Goal: Transaction & Acquisition: Purchase product/service

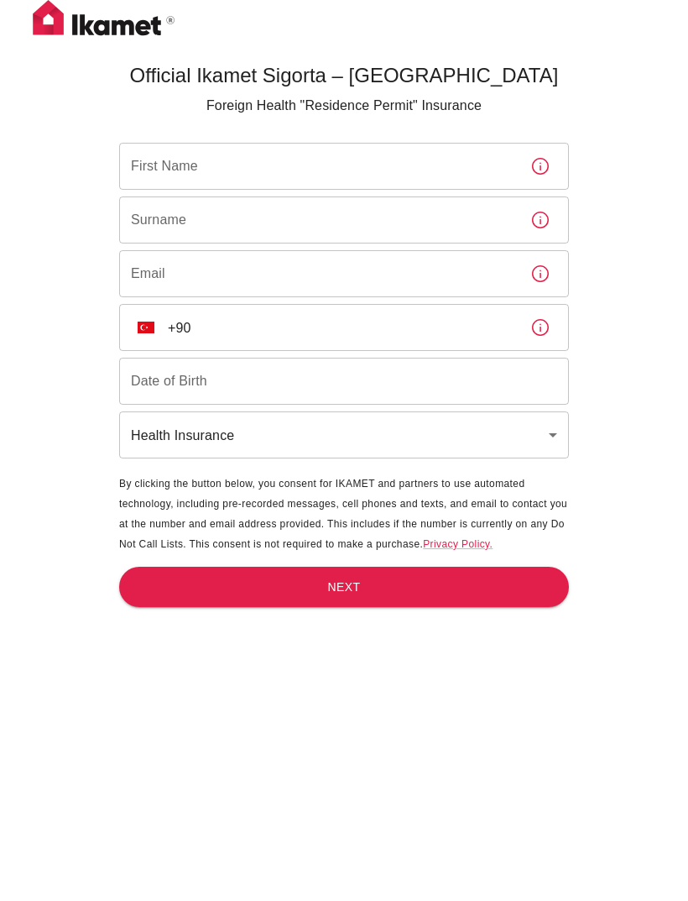
click at [155, 174] on div "First Name First Name" at bounding box center [344, 166] width 450 height 47
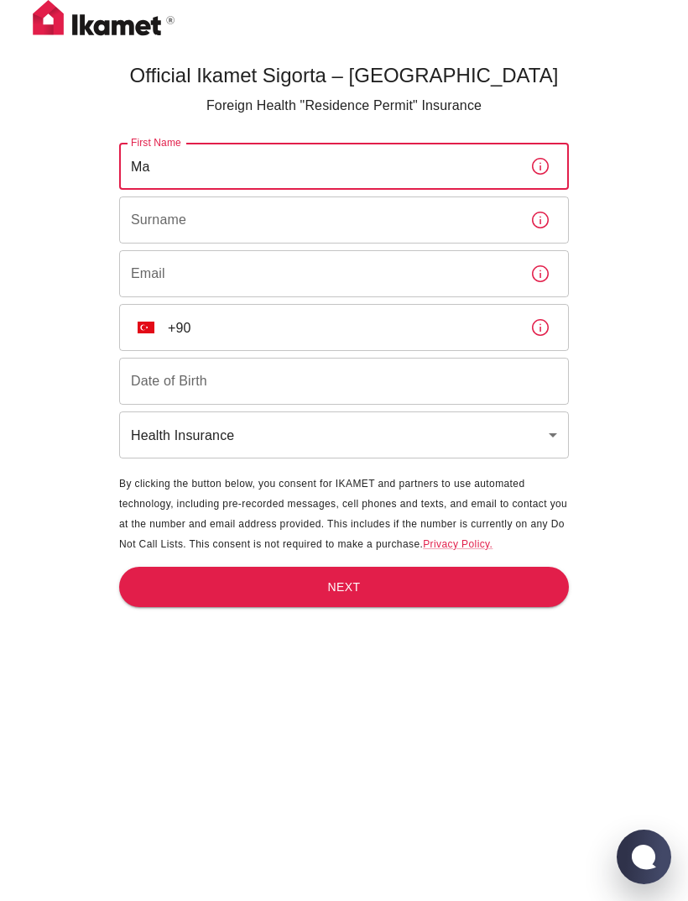
type input "M"
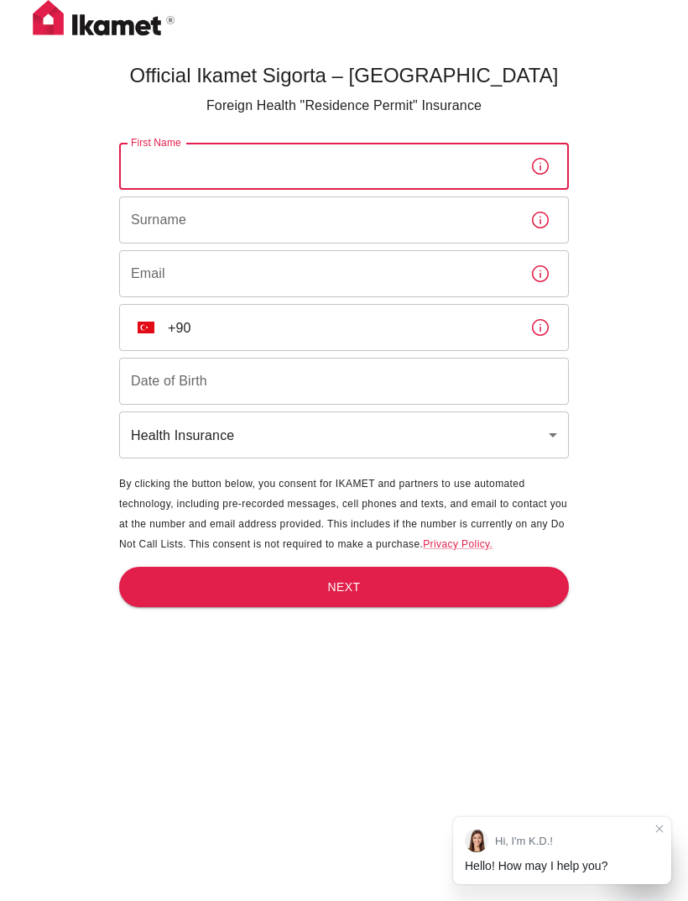
click at [216, 440] on body "Official Ikamet Sigorta – [DEMOGRAPHIC_DATA] Foreign Health "Residence Permit" …" at bounding box center [344, 478] width 688 height 956
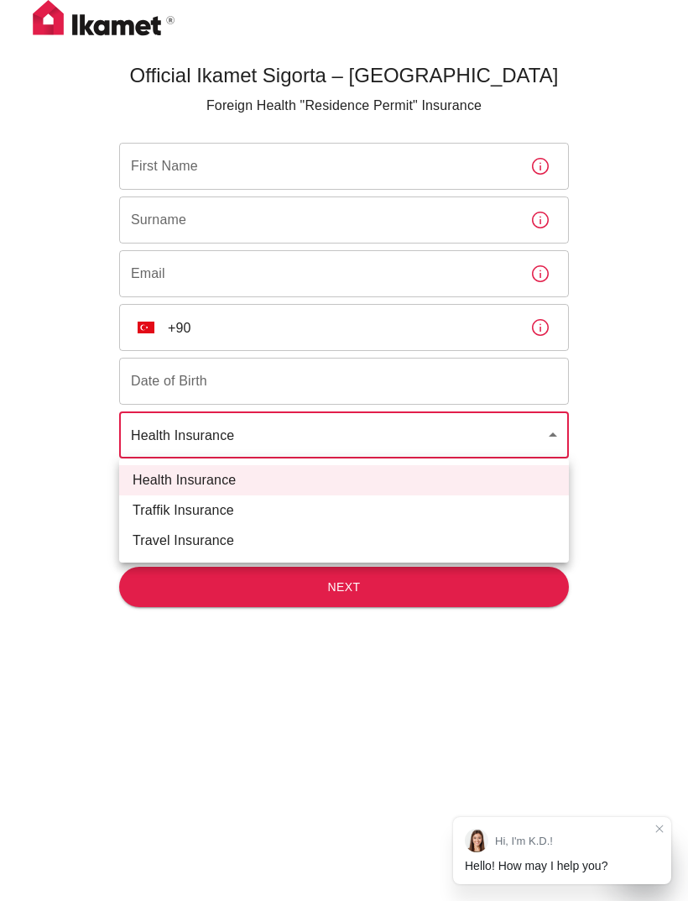
click at [44, 306] on div at bounding box center [344, 450] width 688 height 901
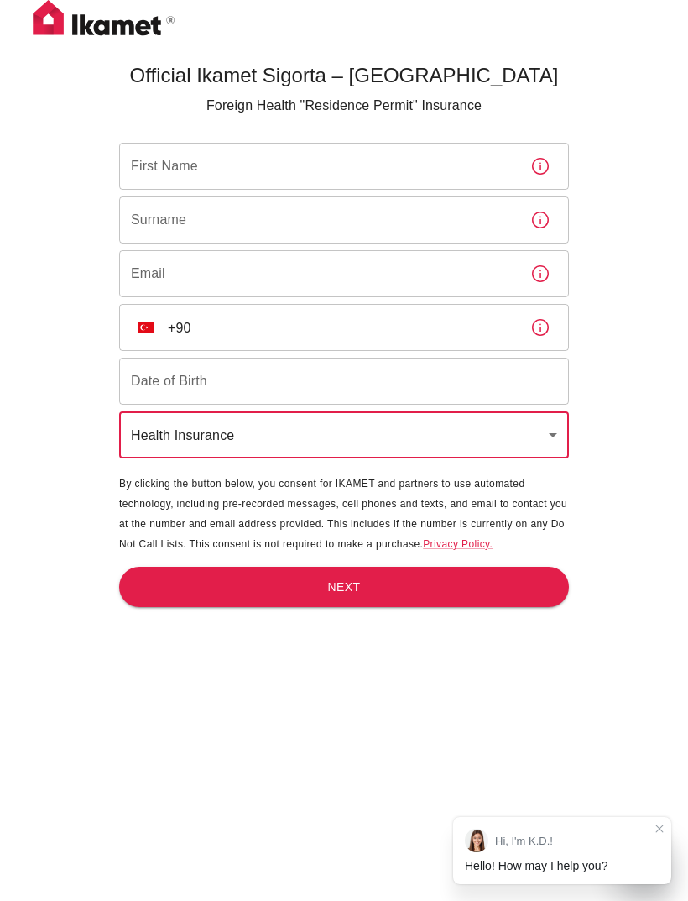
click at [170, 173] on div "First Name First Name" at bounding box center [344, 166] width 450 height 47
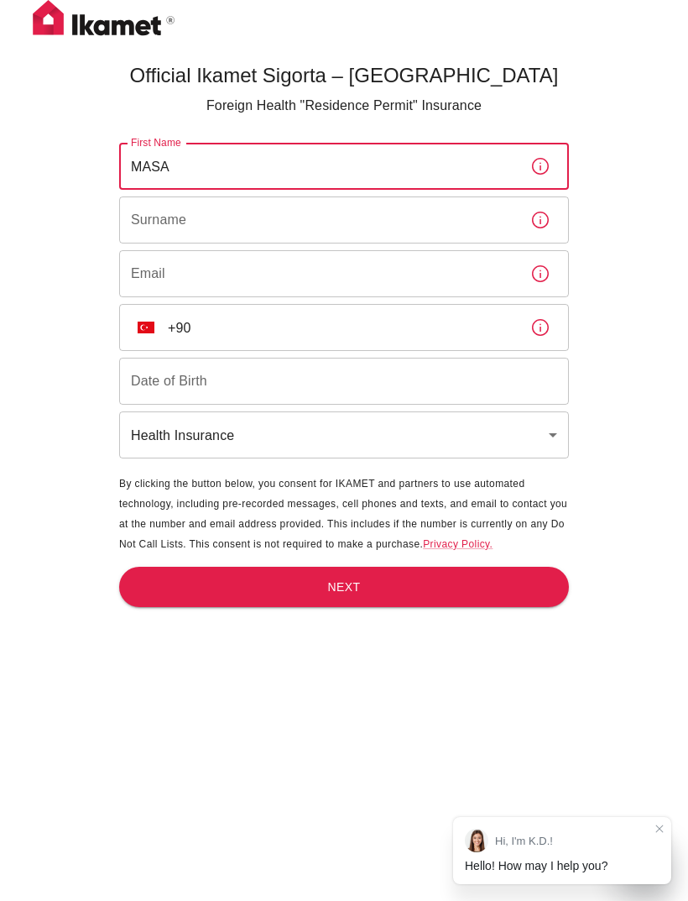
type input "MASA"
click at [414, 213] on input "Surname" at bounding box center [318, 219] width 398 height 47
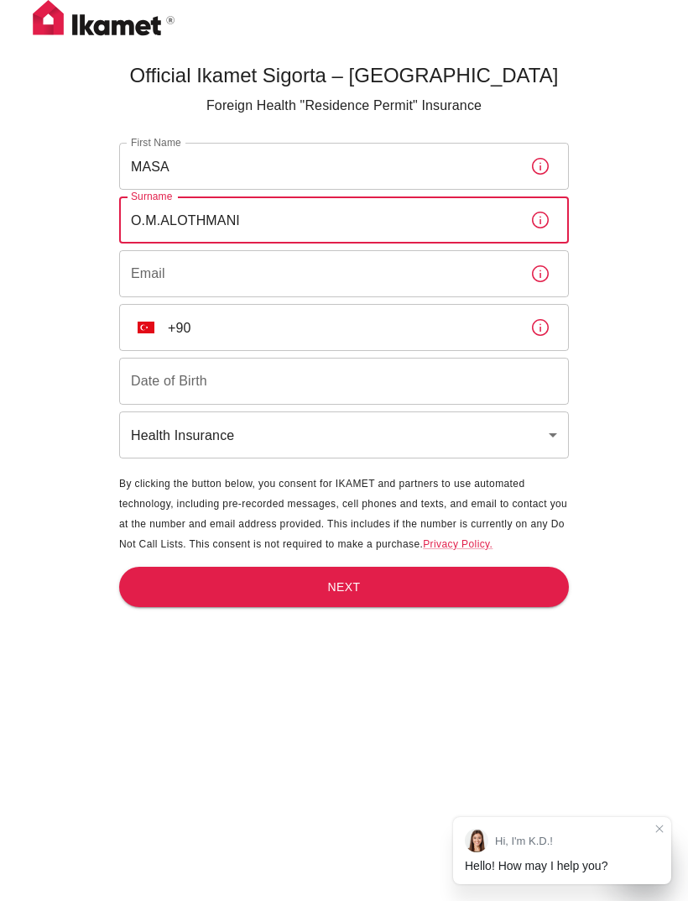
type input "O.M.ALOTHMANI"
click at [441, 281] on input "Email" at bounding box center [318, 273] width 398 height 47
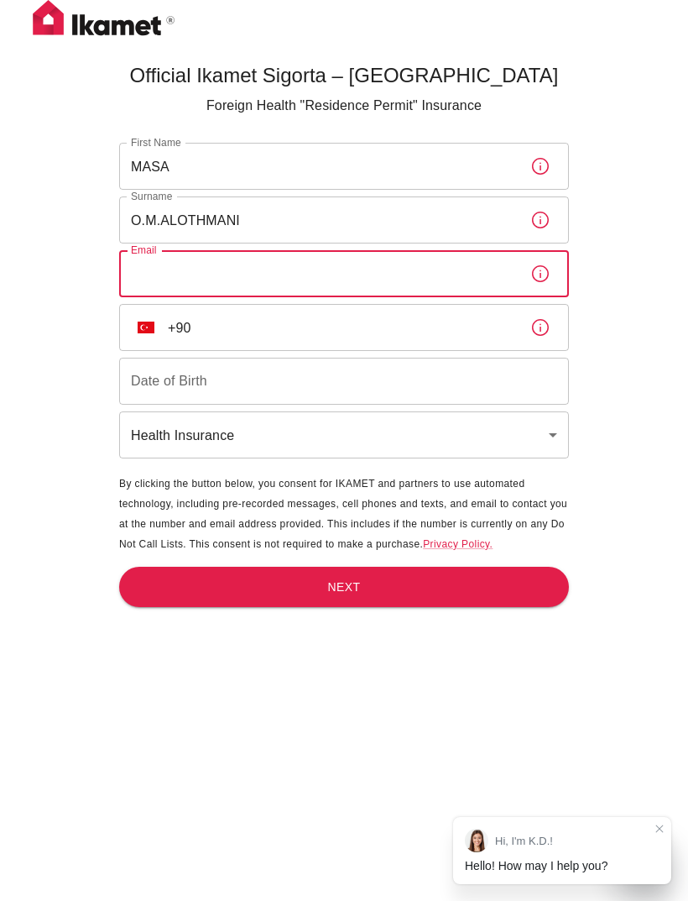
click at [364, 276] on input "Email" at bounding box center [318, 273] width 398 height 47
click at [360, 265] on input "Email" at bounding box center [318, 273] width 398 height 47
click at [336, 273] on input "Email" at bounding box center [318, 273] width 398 height 47
click at [237, 261] on input "Email" at bounding box center [318, 273] width 398 height 47
paste input "[EMAIL_ADDRESS][DOMAIN_NAME]"
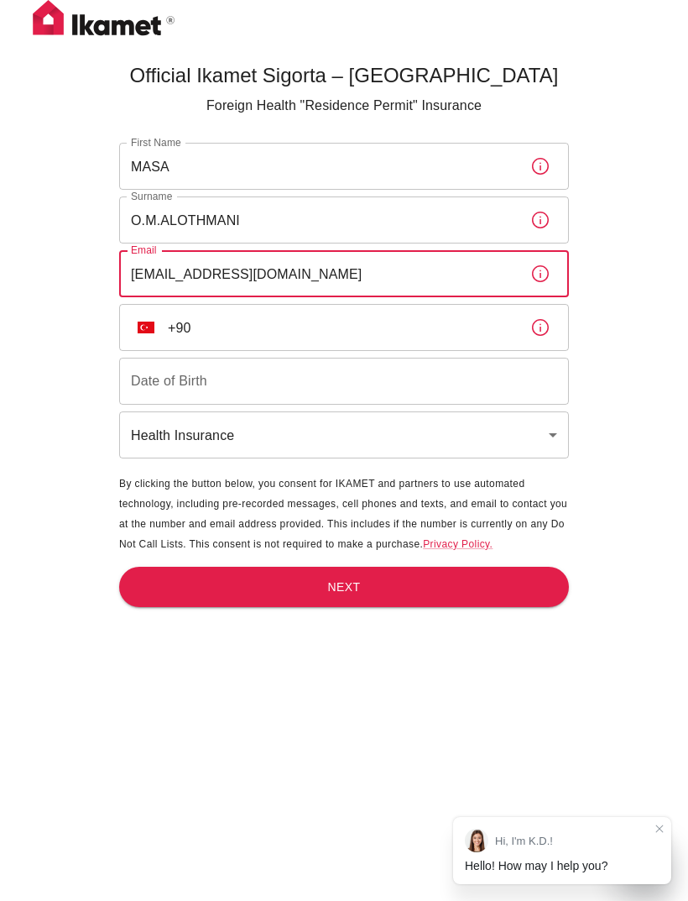
type input "[EMAIL_ADDRESS][DOMAIN_NAME]"
click at [348, 327] on input "+90" at bounding box center [342, 327] width 349 height 47
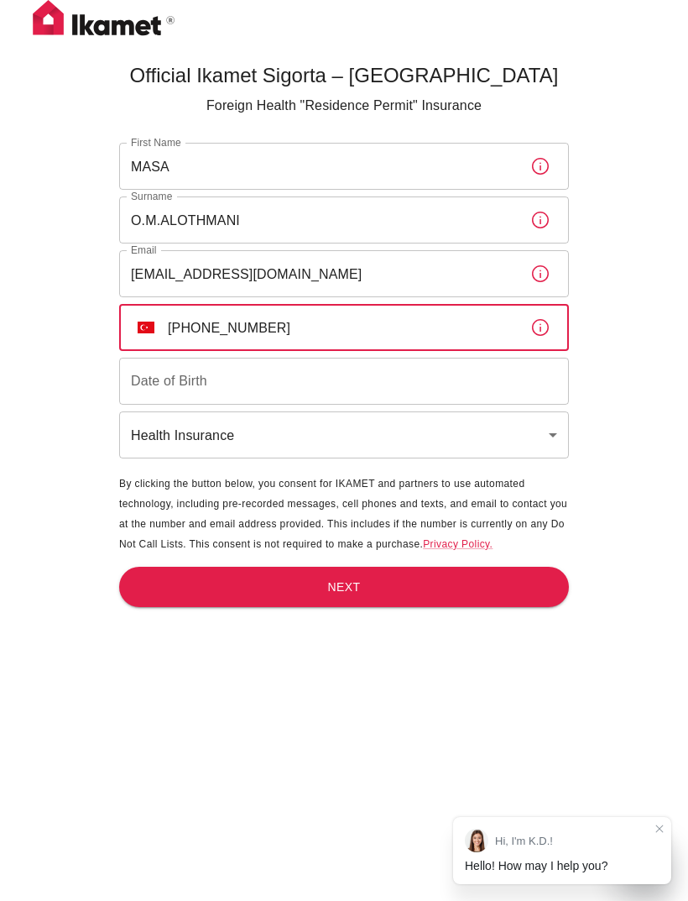
type input "[PHONE_NUMBER]"
click at [436, 384] on input "Date of Birth" at bounding box center [344, 381] width 450 height 47
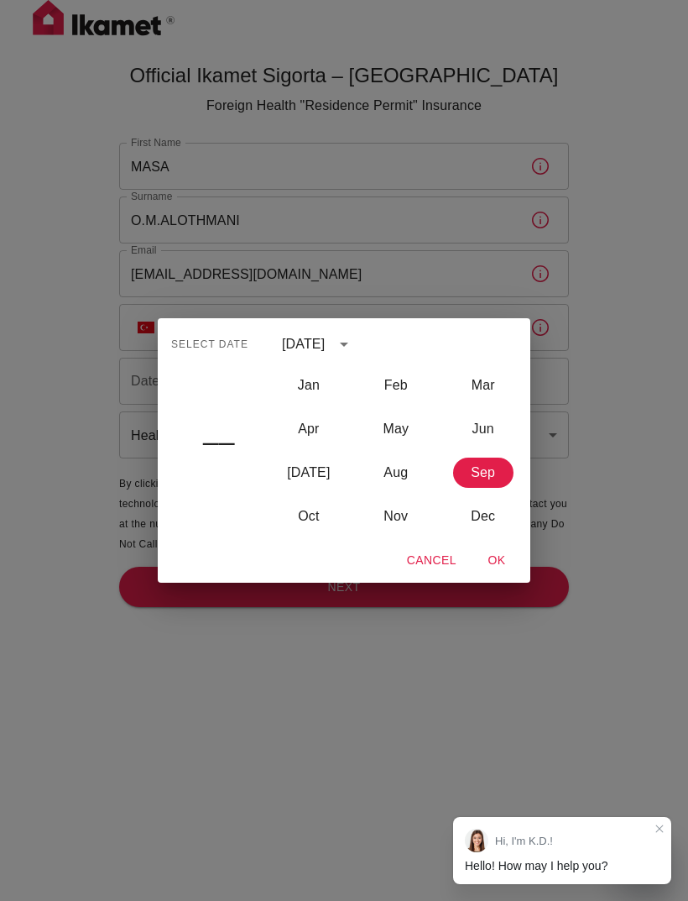
click at [358, 330] on div "[DATE]" at bounding box center [320, 344] width 76 height 29
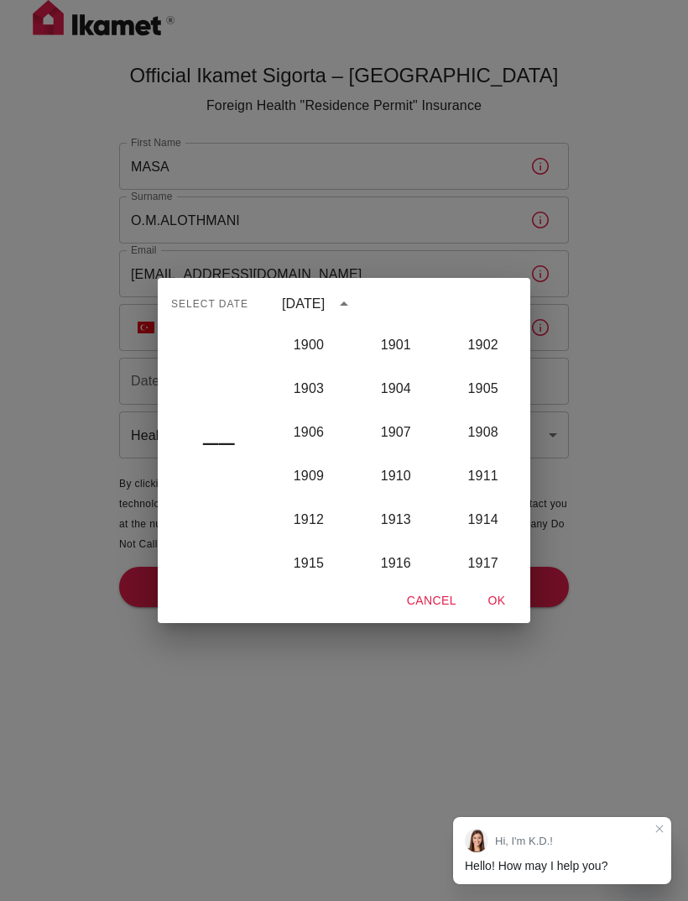
scroll to position [1684, 0]
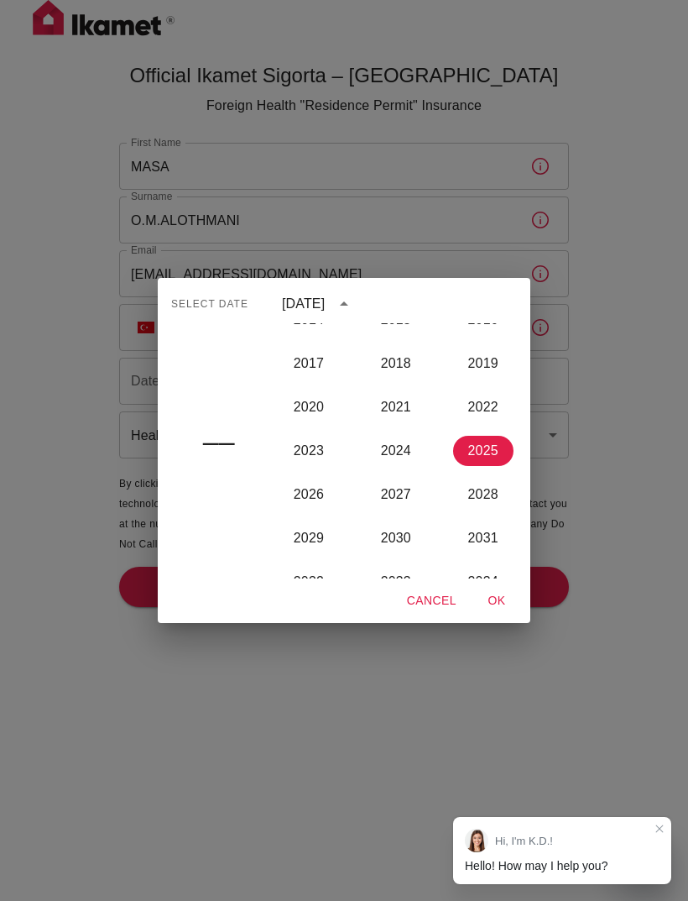
click at [358, 316] on button "year view is open, switch to calendar view" at bounding box center [344, 304] width 29 height 29
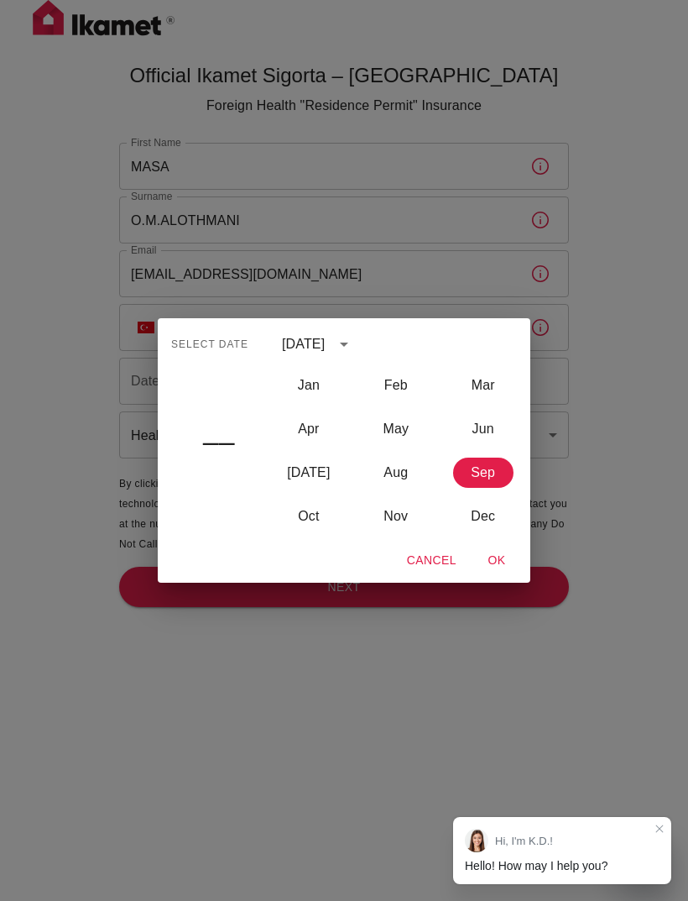
click at [316, 338] on div "[DATE]" at bounding box center [303, 344] width 43 height 20
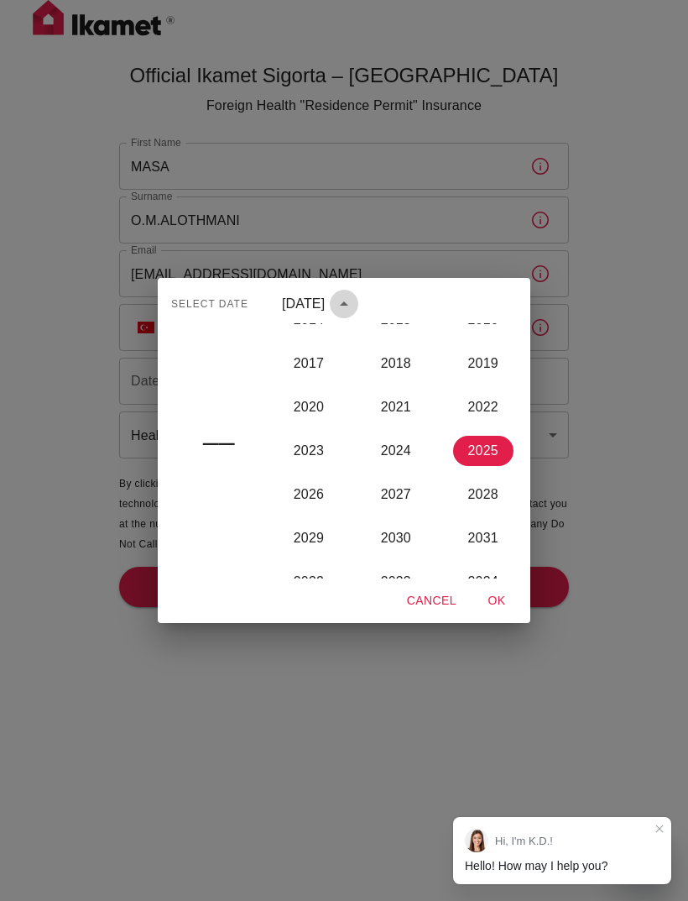
click at [354, 311] on icon "year view is open, switch to calendar view" at bounding box center [344, 304] width 20 height 20
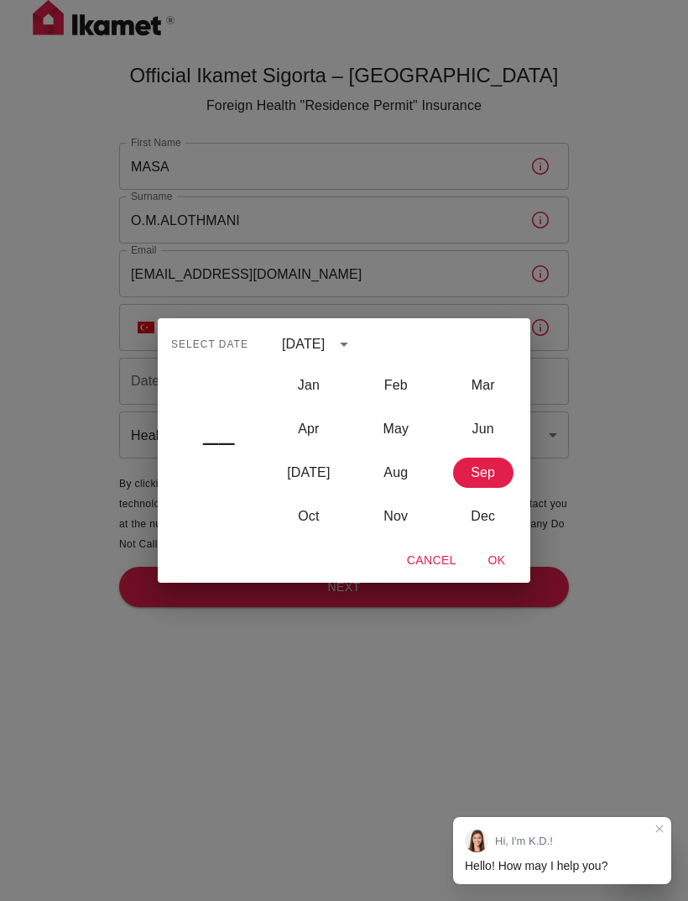
click at [229, 337] on span "Select date" at bounding box center [209, 345] width 77 height 27
click at [325, 353] on div "[DATE]" at bounding box center [303, 344] width 43 height 20
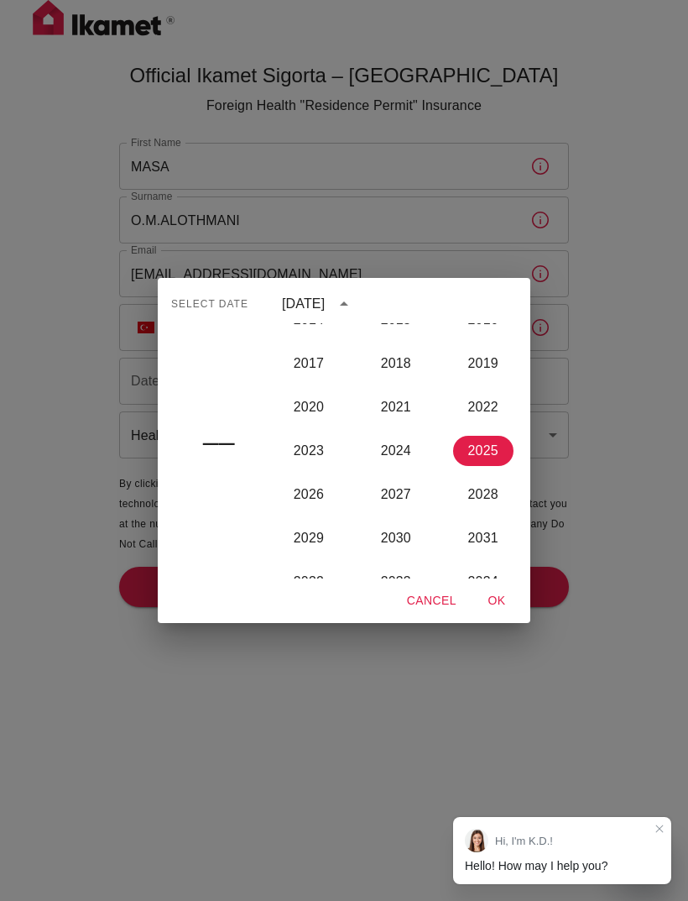
click at [361, 346] on div "2018" at bounding box center [396, 364] width 87 height 44
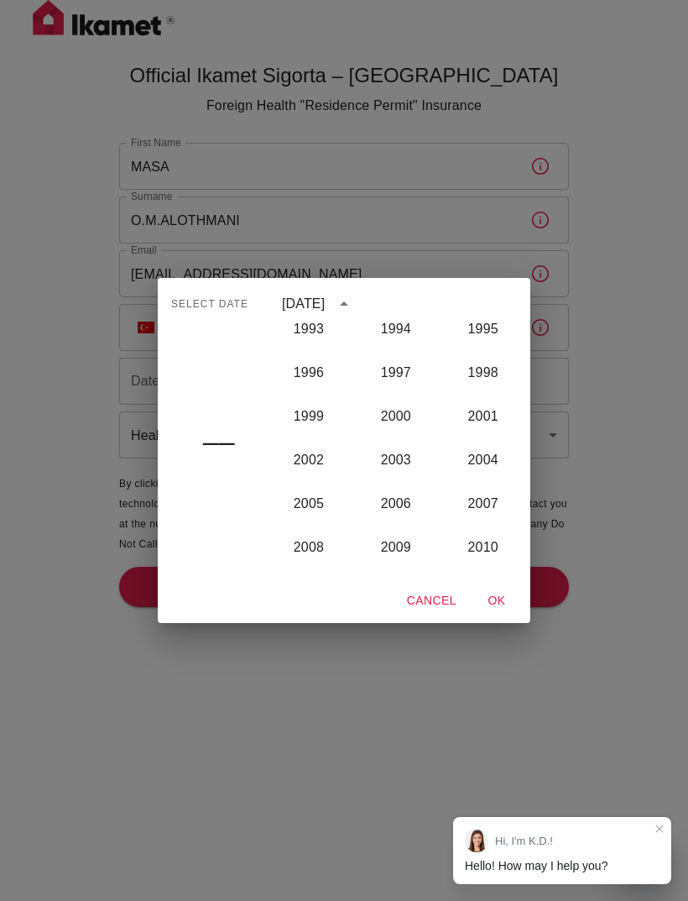
scroll to position [1370, 0]
click at [405, 506] on button "2006" at bounding box center [396, 503] width 60 height 30
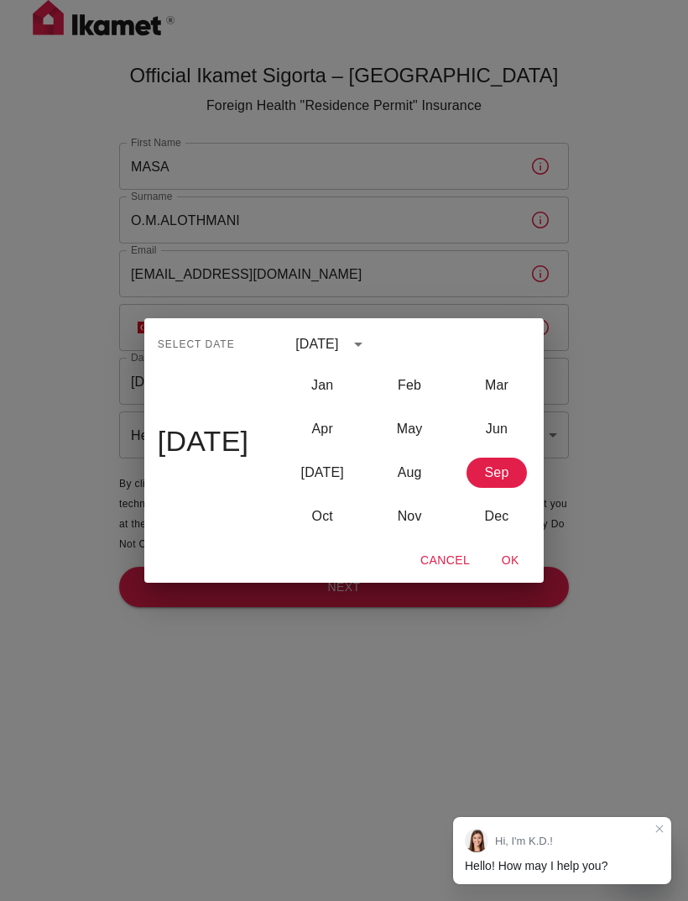
click at [497, 473] on button "Sep" at bounding box center [497, 473] width 60 height 30
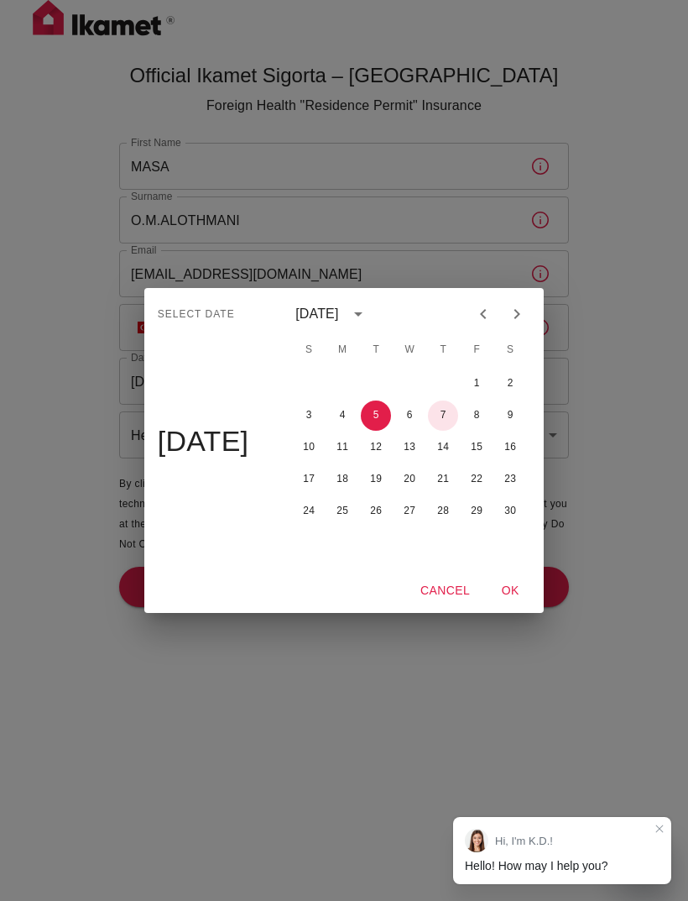
click at [458, 413] on button "7" at bounding box center [443, 415] width 30 height 30
type input "[DATE]"
click at [519, 586] on button "OK" at bounding box center [511, 590] width 54 height 31
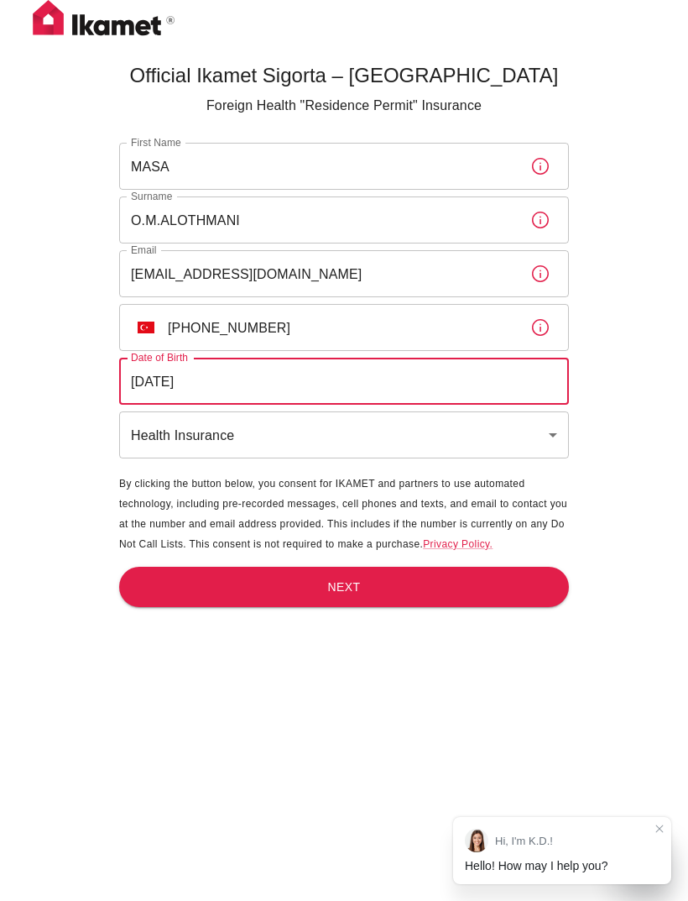
click at [431, 579] on button "Next" at bounding box center [344, 587] width 450 height 41
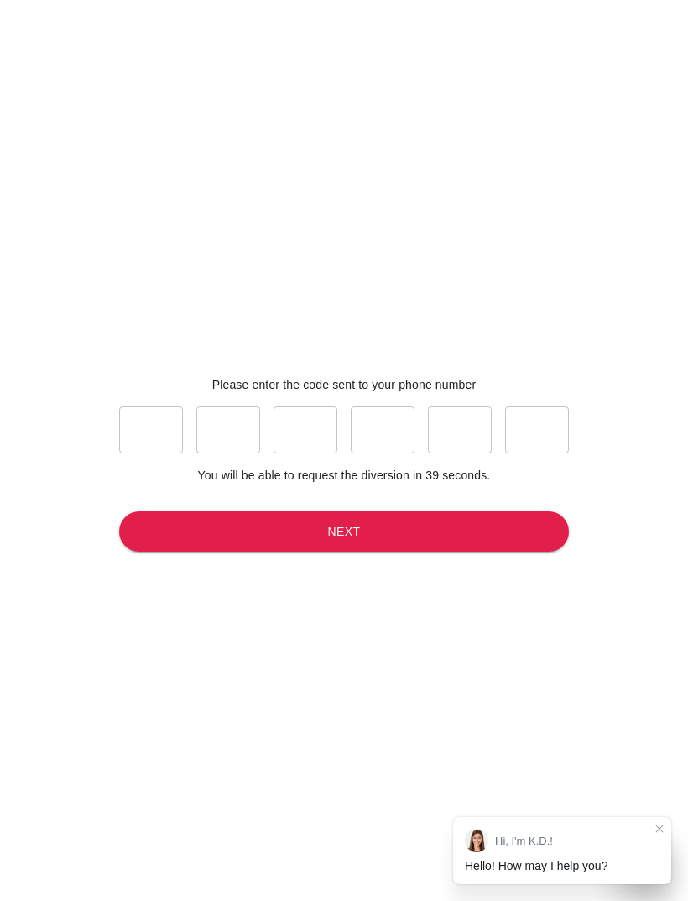
click at [144, 453] on input "text" at bounding box center [151, 429] width 64 height 47
type input "5"
type input "9"
type input "2"
type input "0"
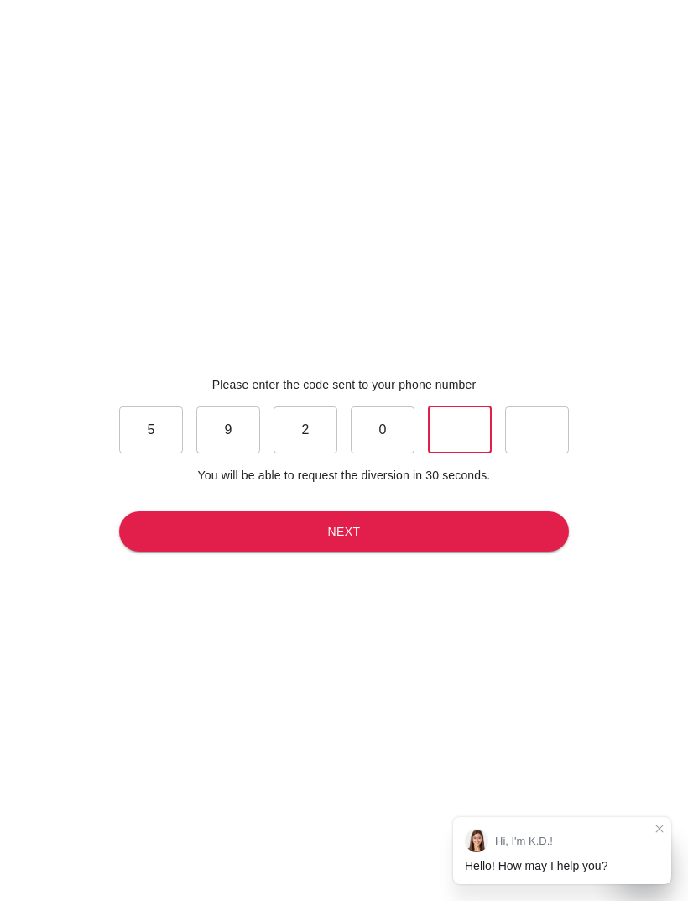
type input "2"
type input "5"
type input "4"
click at [473, 453] on input "text" at bounding box center [460, 429] width 64 height 47
type input "2"
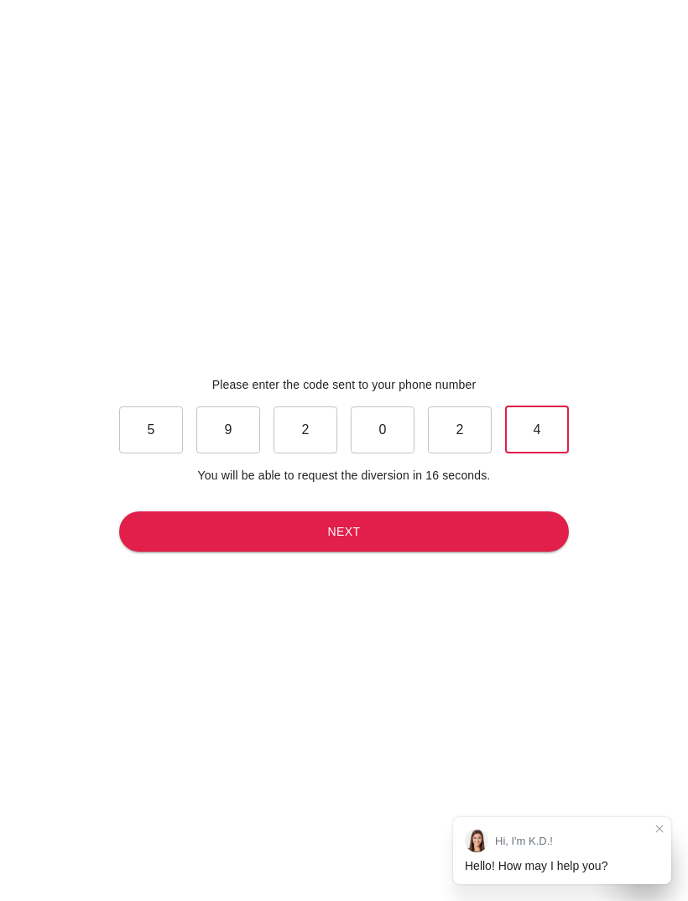
type input "4"
click at [471, 552] on button "Next" at bounding box center [344, 531] width 450 height 41
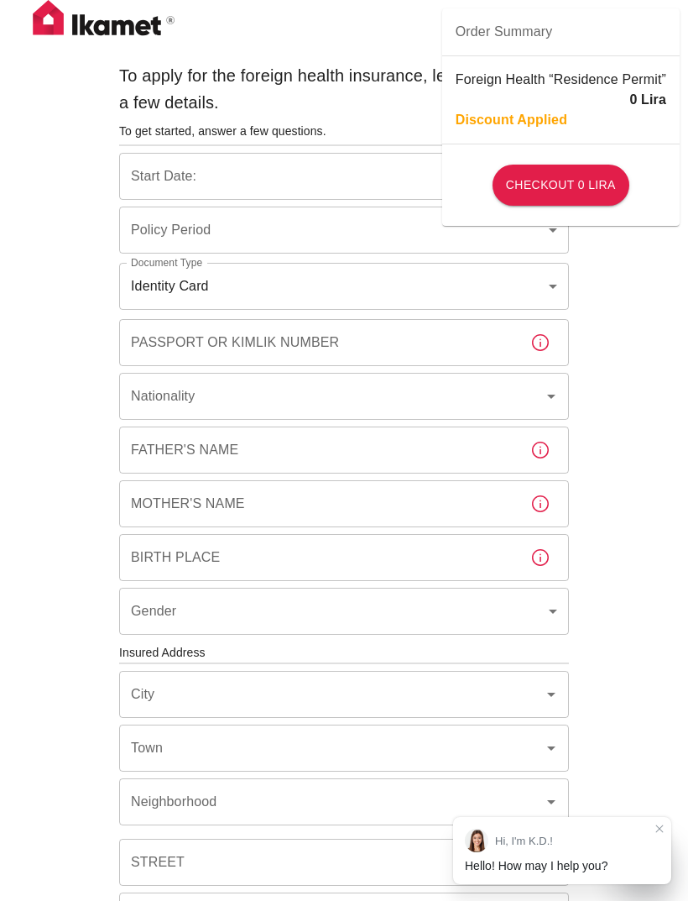
type input "b7343ef8-d55e-4554-96a8-76e30347e985"
type input "[DATE]"
click at [536, 285] on body "To apply for the foreign health insurance, let's double-check a few details. To…" at bounding box center [344, 650] width 688 height 1301
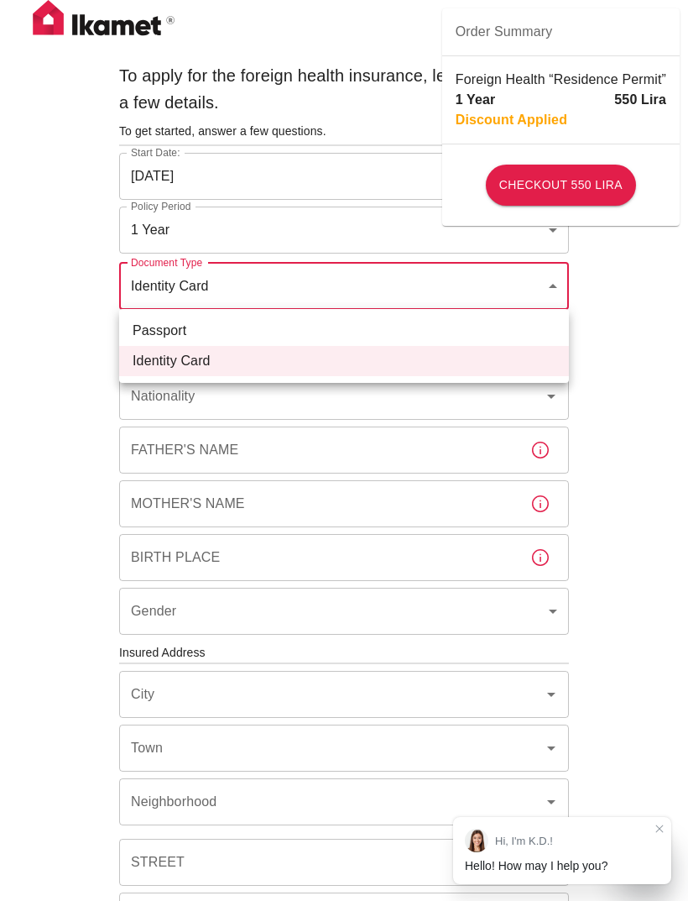
click at [491, 323] on li "Passport" at bounding box center [344, 331] width 450 height 30
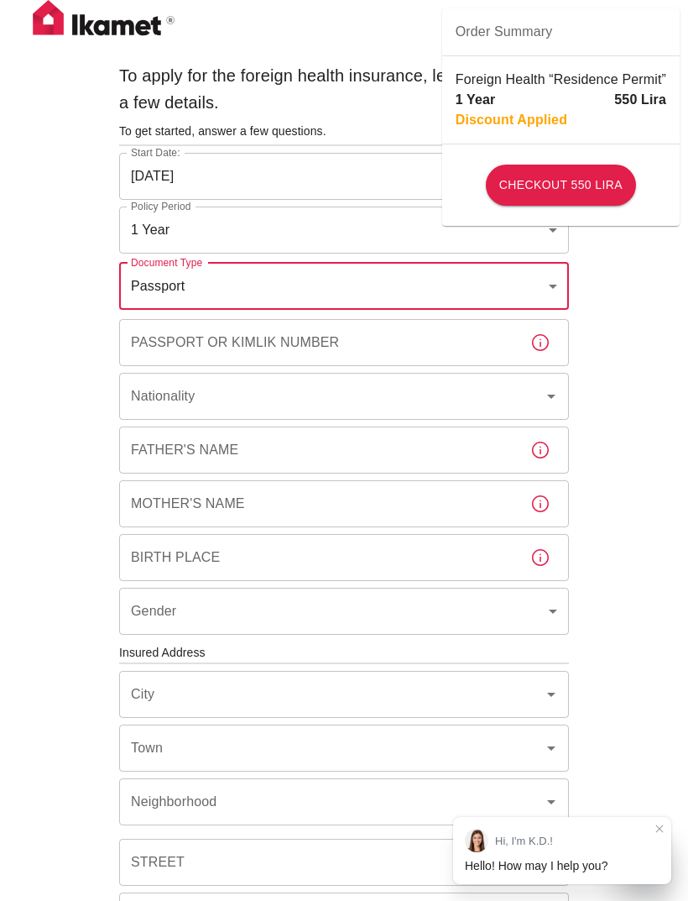
click at [519, 287] on body "To apply for the foreign health insurance, let's double-check a few details. To…" at bounding box center [344, 650] width 688 height 1301
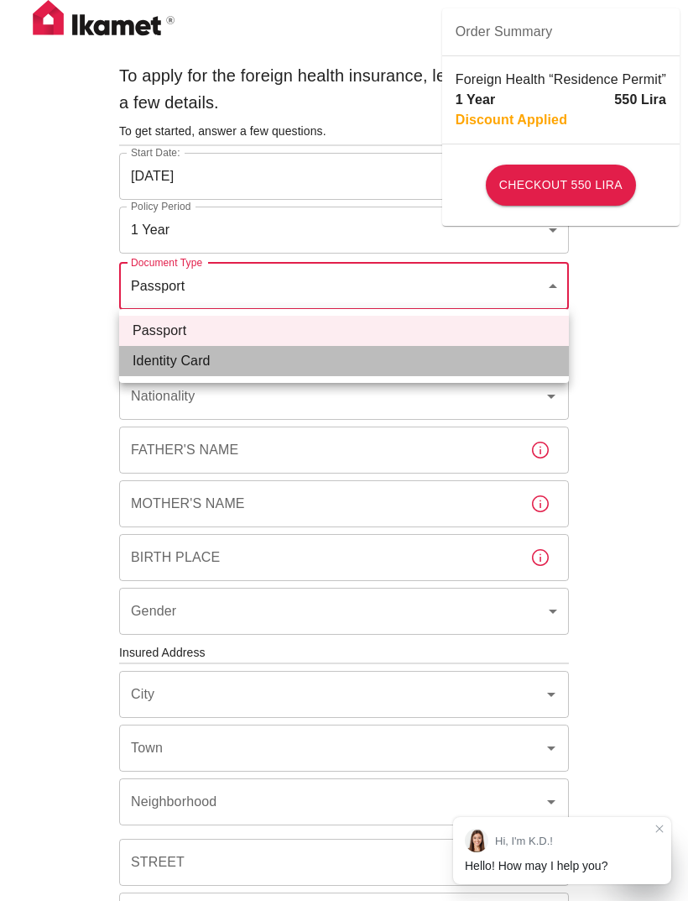
click at [479, 350] on li "Identity Card" at bounding box center [344, 361] width 450 height 30
type input "id"
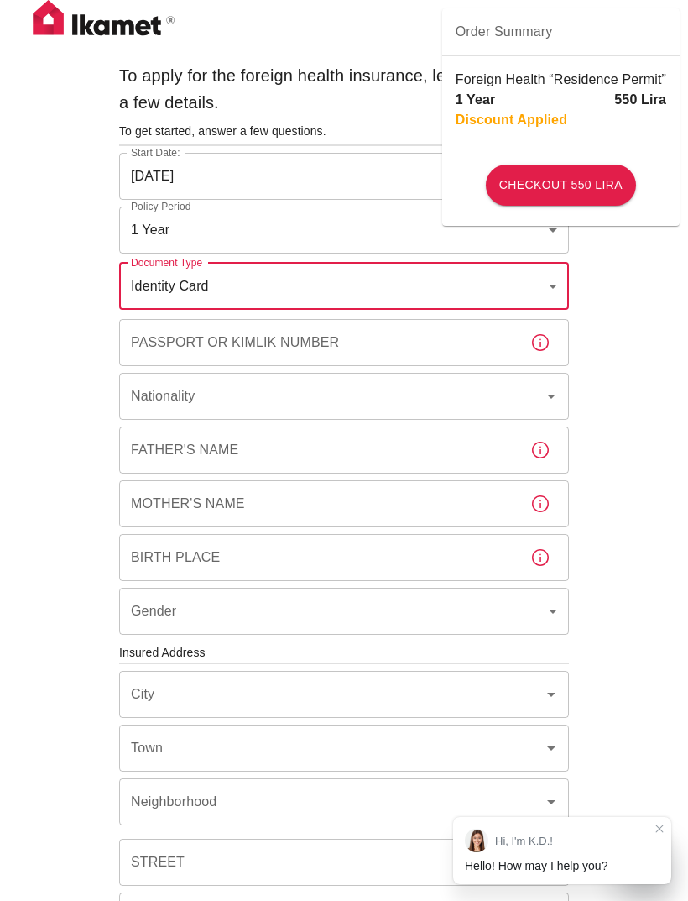
click at [481, 341] on input "Passport or Kimlik Number" at bounding box center [318, 342] width 398 height 47
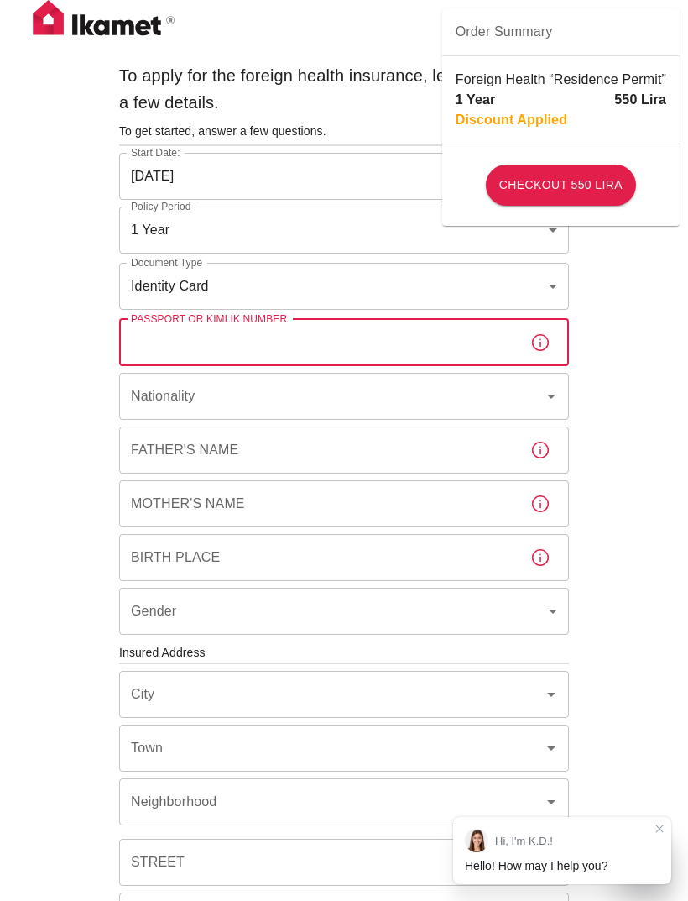
click at [146, 333] on input "Passport or Kimlik Number" at bounding box center [318, 342] width 398 height 47
click at [143, 341] on input "Passport or Kimlik Number" at bounding box center [318, 342] width 398 height 47
paste input "99090140642"
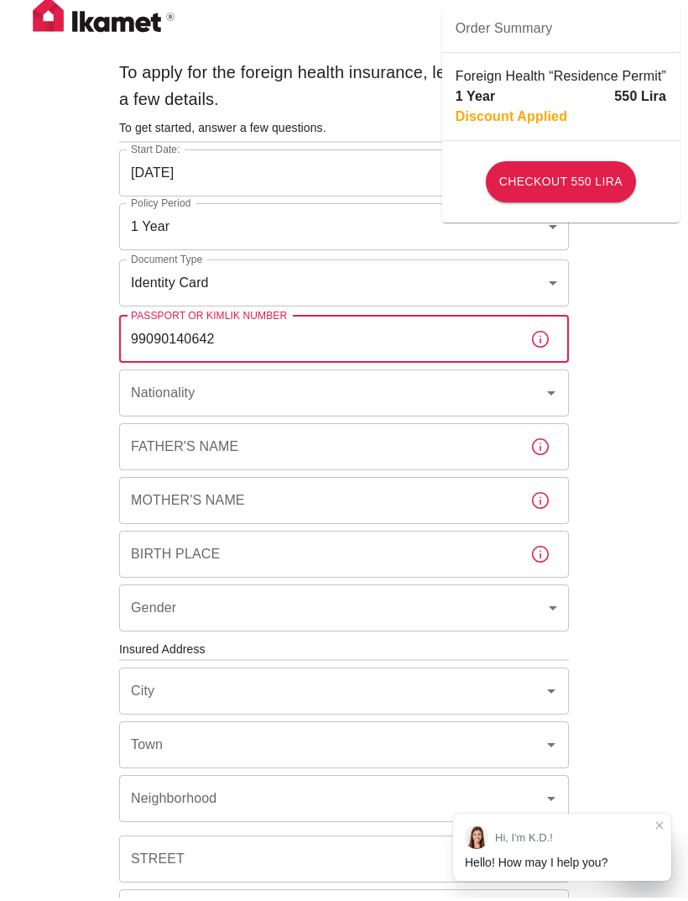
type input "99090140642"
click at [160, 400] on div "Nationality Nationality" at bounding box center [344, 396] width 450 height 47
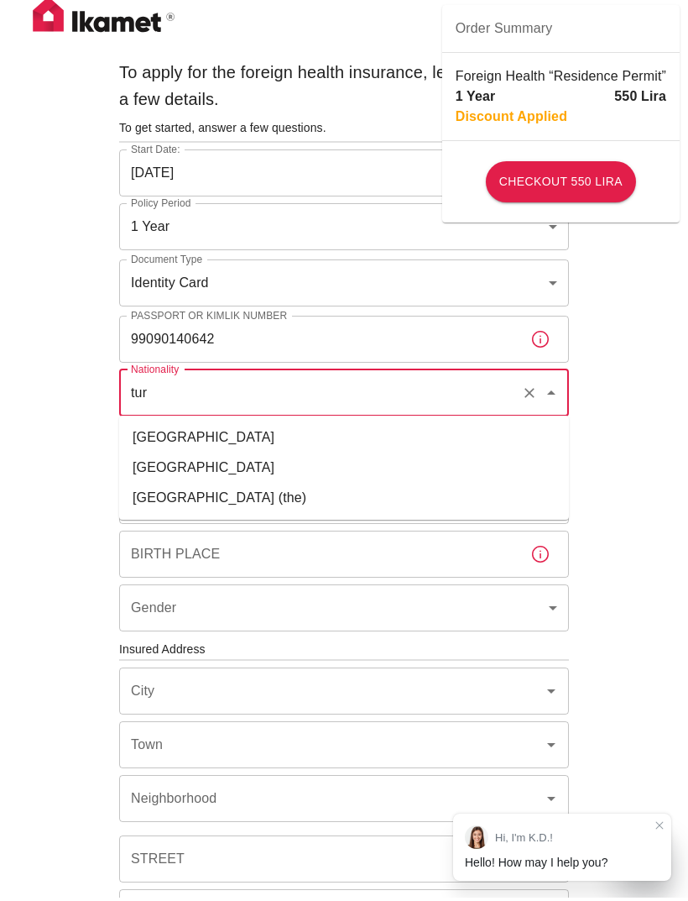
click at [152, 435] on li "[GEOGRAPHIC_DATA]" at bounding box center [344, 441] width 450 height 30
type input "[GEOGRAPHIC_DATA]"
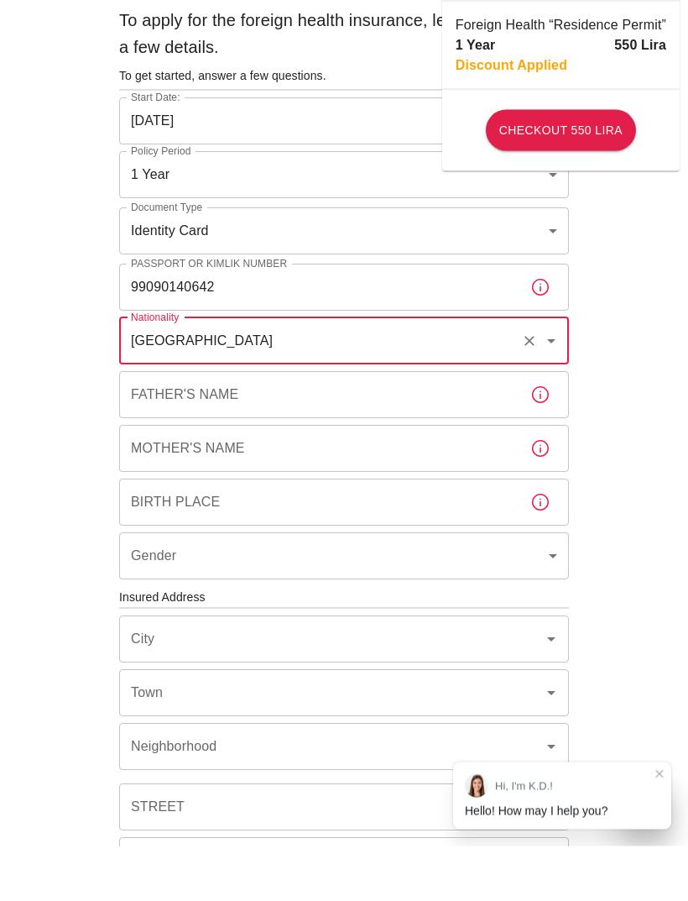
click at [165, 426] on input "Father's Name" at bounding box center [318, 449] width 398 height 47
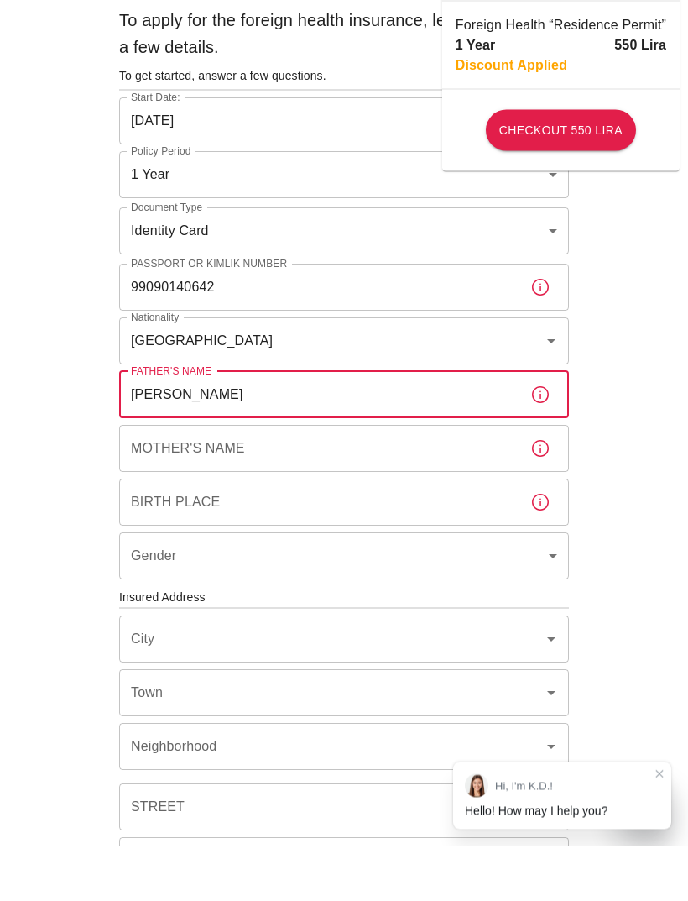
type input "[PERSON_NAME]"
click at [404, 480] on input "Mother's Name" at bounding box center [318, 503] width 398 height 47
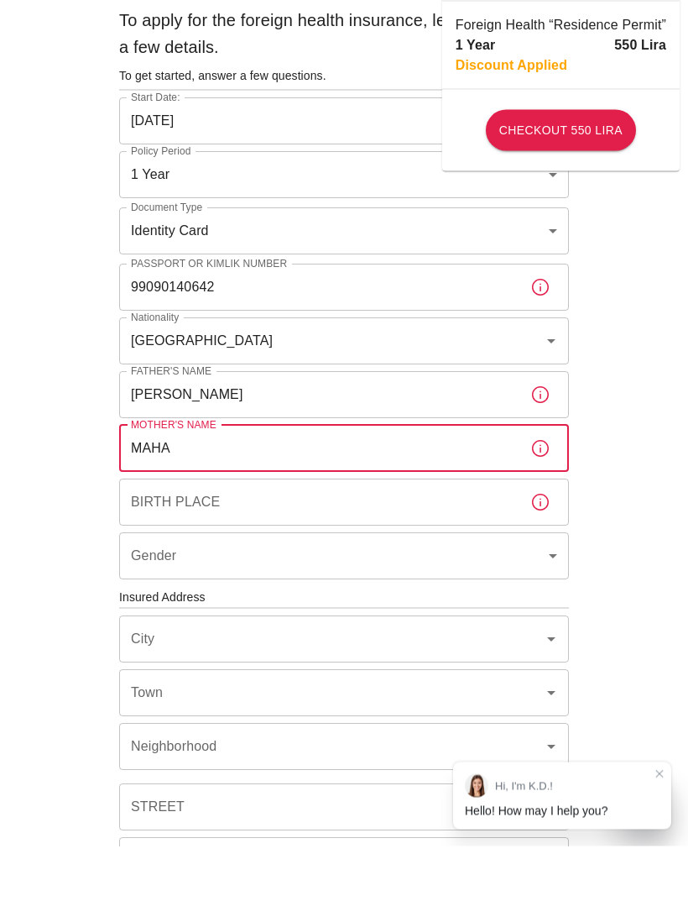
type input "MAHA"
click at [405, 534] on input "Birth Place" at bounding box center [318, 557] width 398 height 47
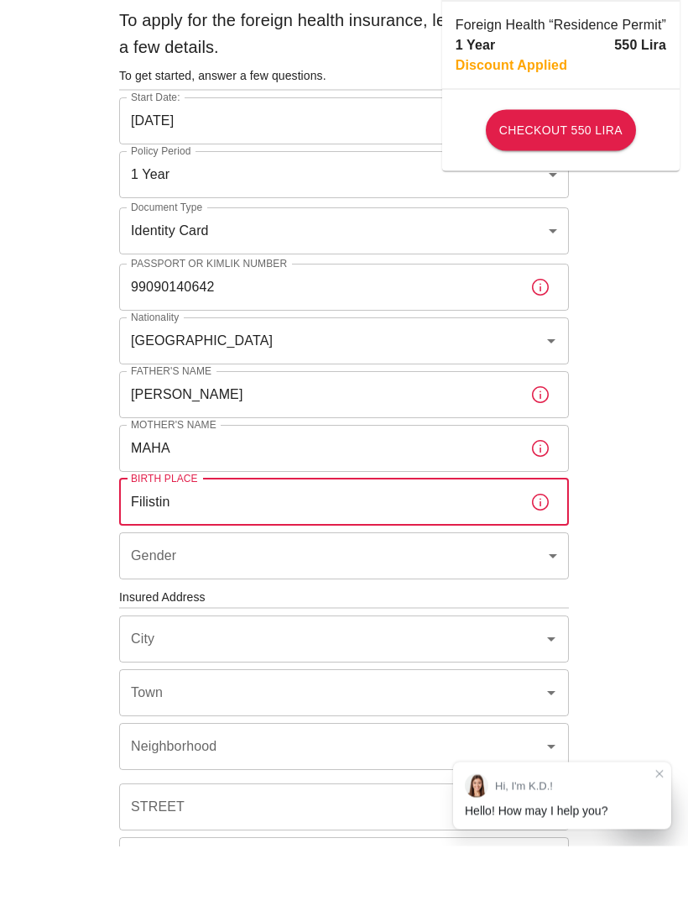
type input "Filistin"
click at [427, 547] on body "To apply for the foreign health insurance, let's double-check a few details. To…" at bounding box center [344, 650] width 688 height 1301
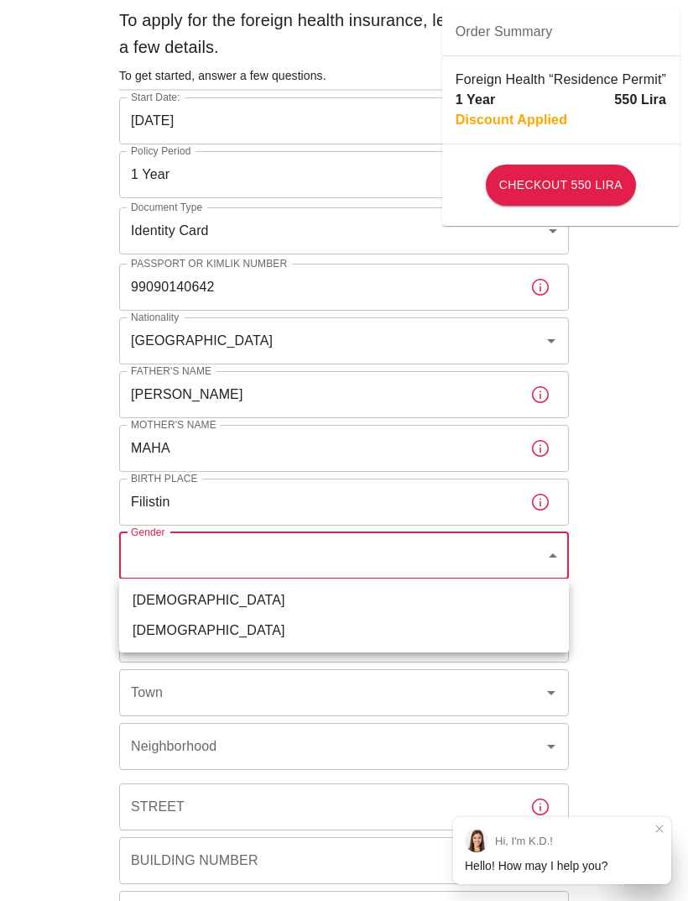
click at [550, 498] on div at bounding box center [344, 450] width 688 height 901
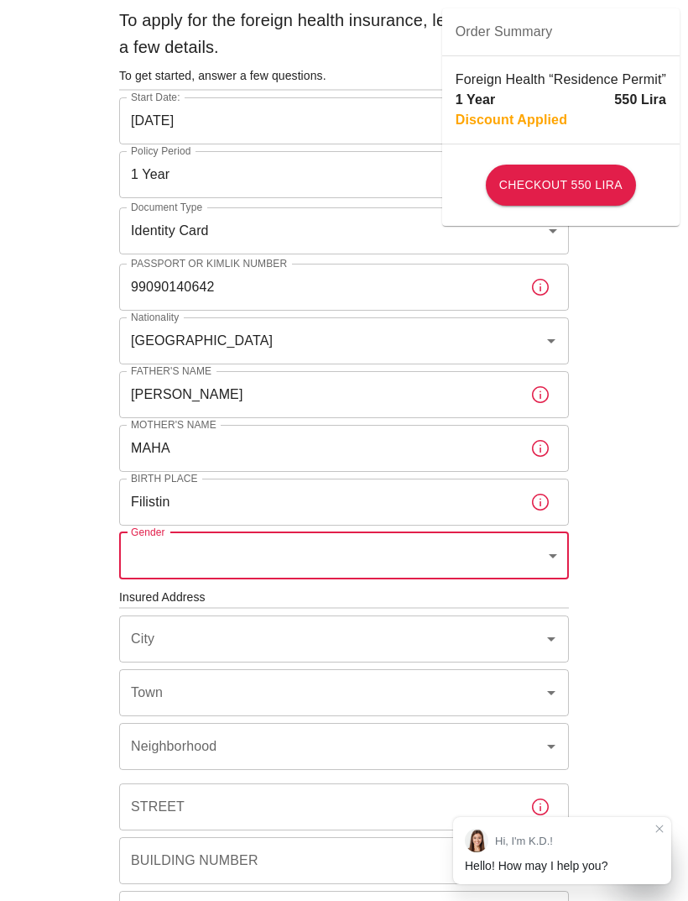
click at [448, 505] on input "Filistin" at bounding box center [318, 502] width 398 height 47
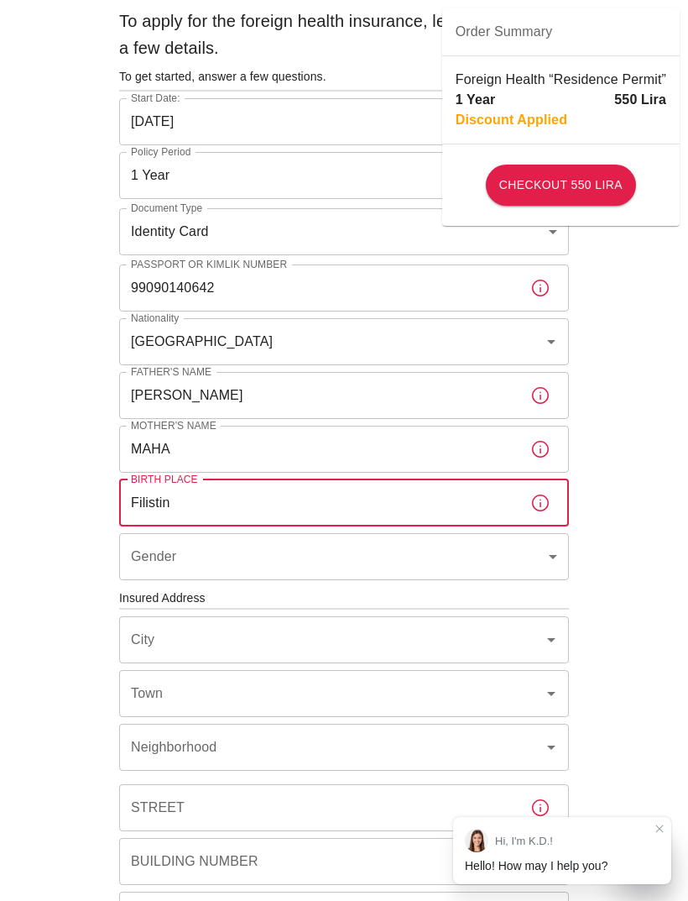
click at [549, 500] on icon "button" at bounding box center [541, 503] width 20 height 20
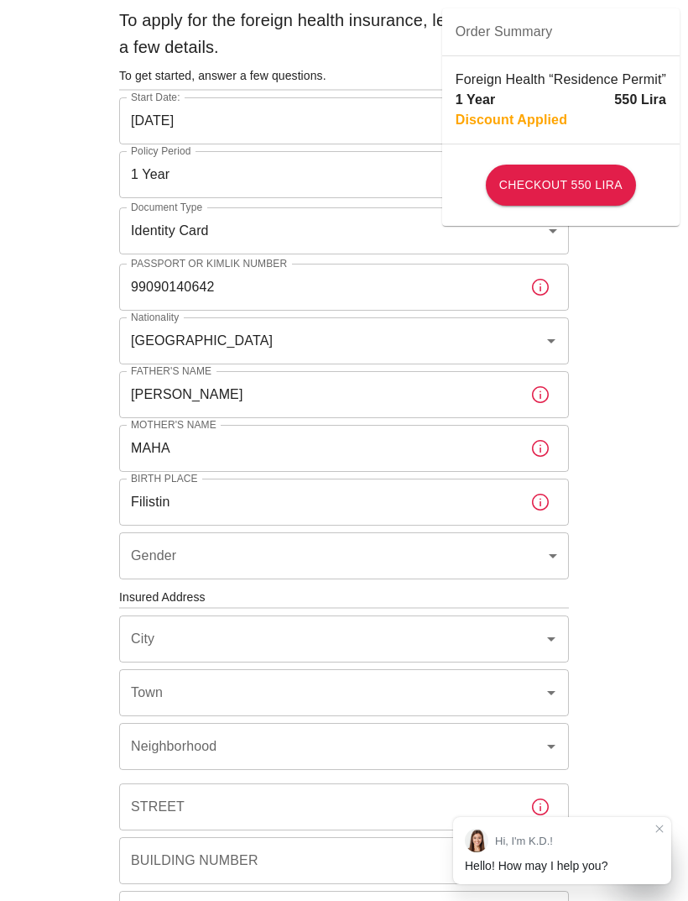
click at [499, 571] on body "To apply for the foreign health insurance, let's double-check a few details. To…" at bounding box center [344, 595] width 688 height 1301
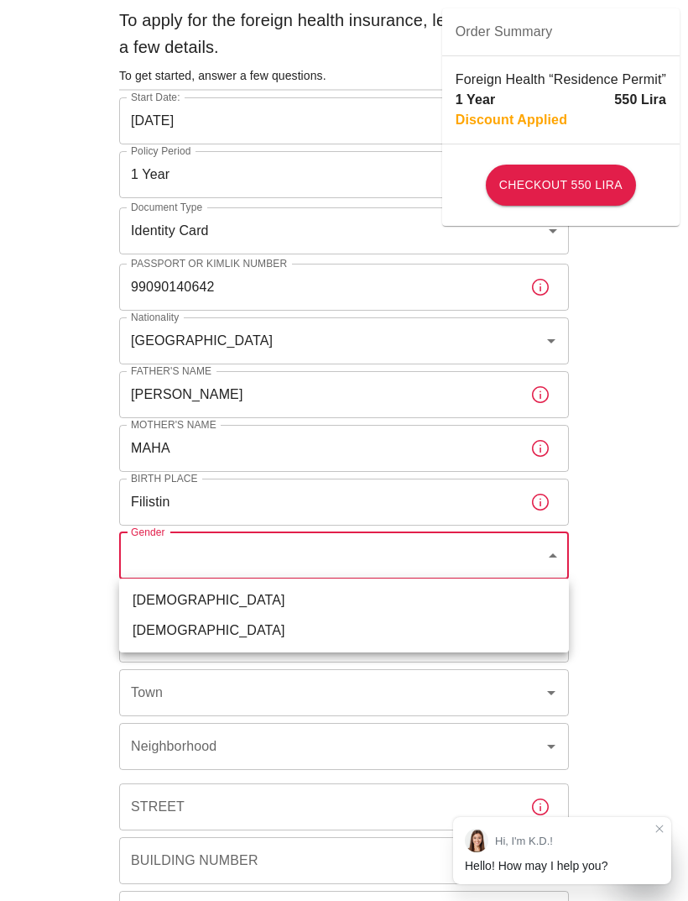
click at [157, 632] on li "[DEMOGRAPHIC_DATA]" at bounding box center [344, 630] width 450 height 30
type input "[DEMOGRAPHIC_DATA]"
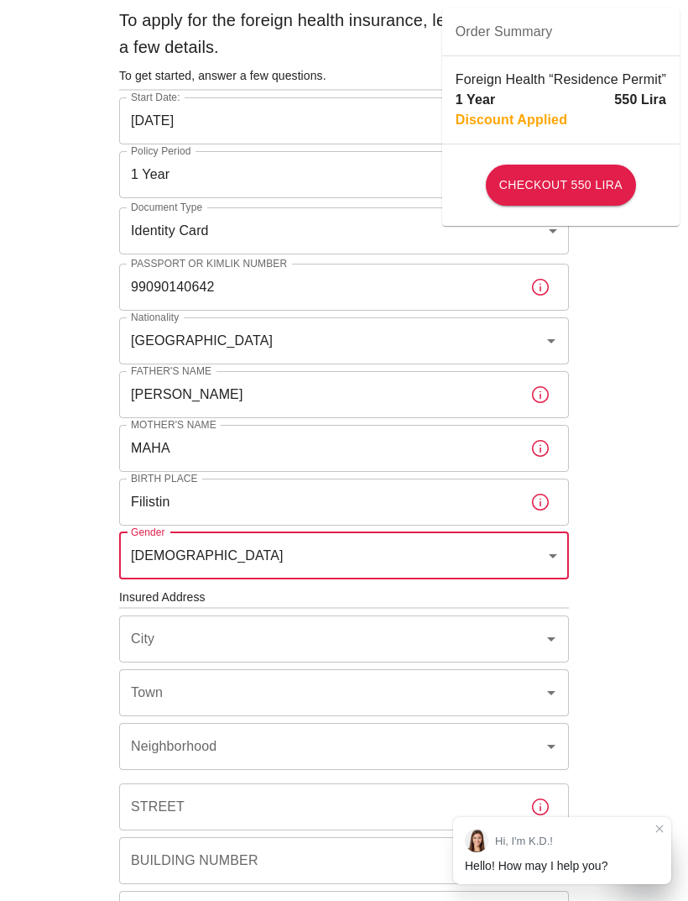
click at [154, 646] on input "City" at bounding box center [321, 639] width 388 height 32
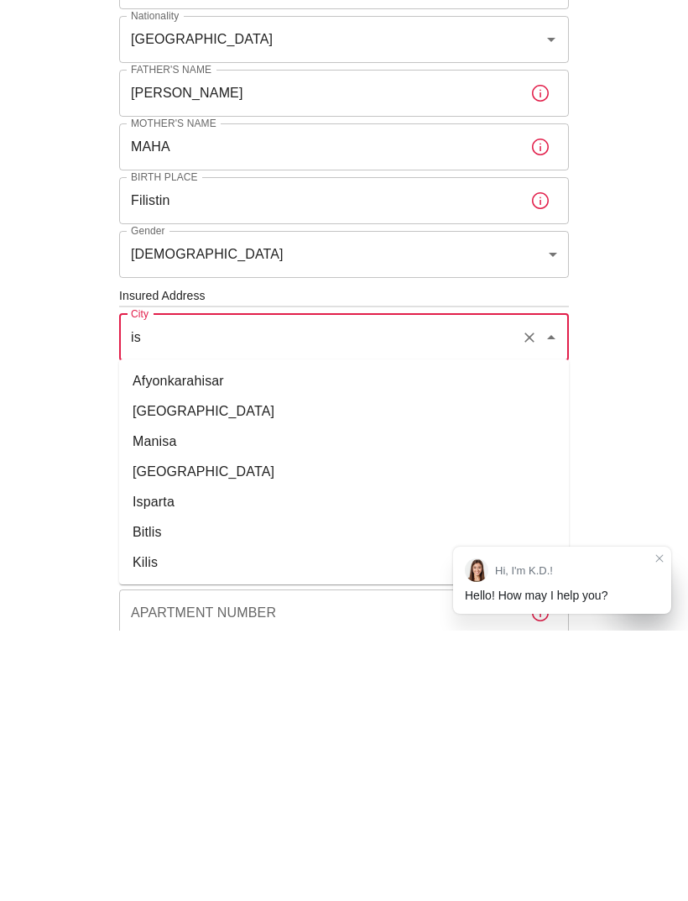
click at [321, 667] on li "[GEOGRAPHIC_DATA]" at bounding box center [344, 682] width 450 height 30
type input "[GEOGRAPHIC_DATA]"
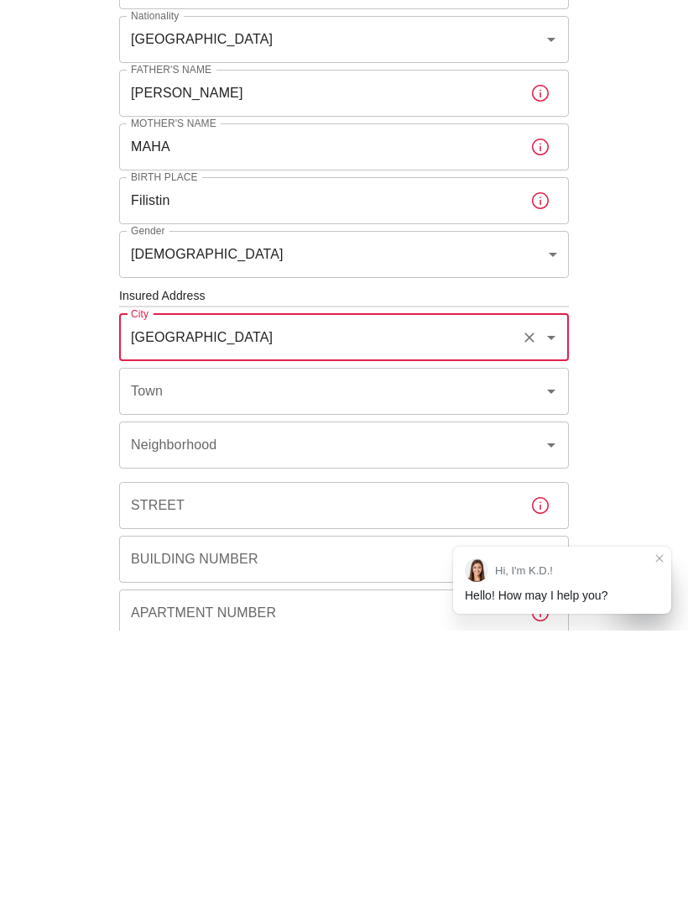
click at [384, 646] on input "Town" at bounding box center [321, 662] width 388 height 32
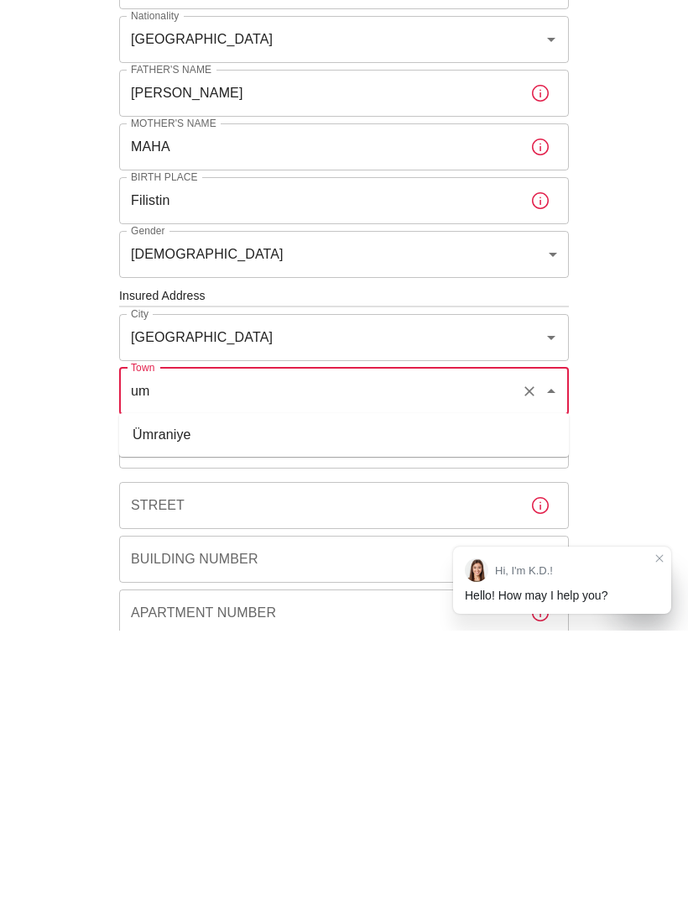
click at [405, 690] on li "Ümraniye" at bounding box center [344, 705] width 450 height 30
type input "Ümraniye"
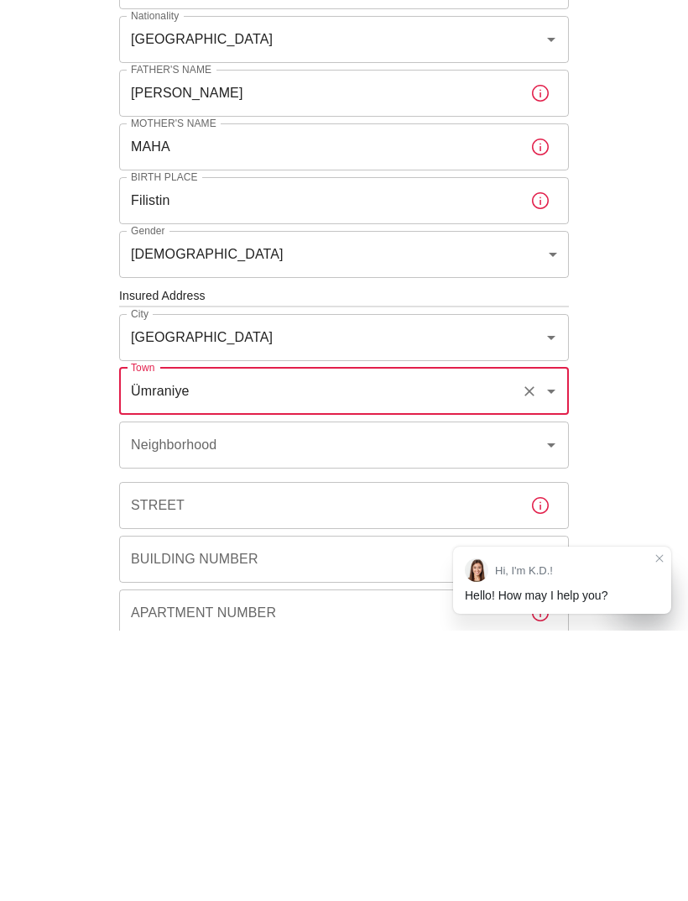
click at [427, 699] on input "Neighborhood" at bounding box center [321, 715] width 388 height 32
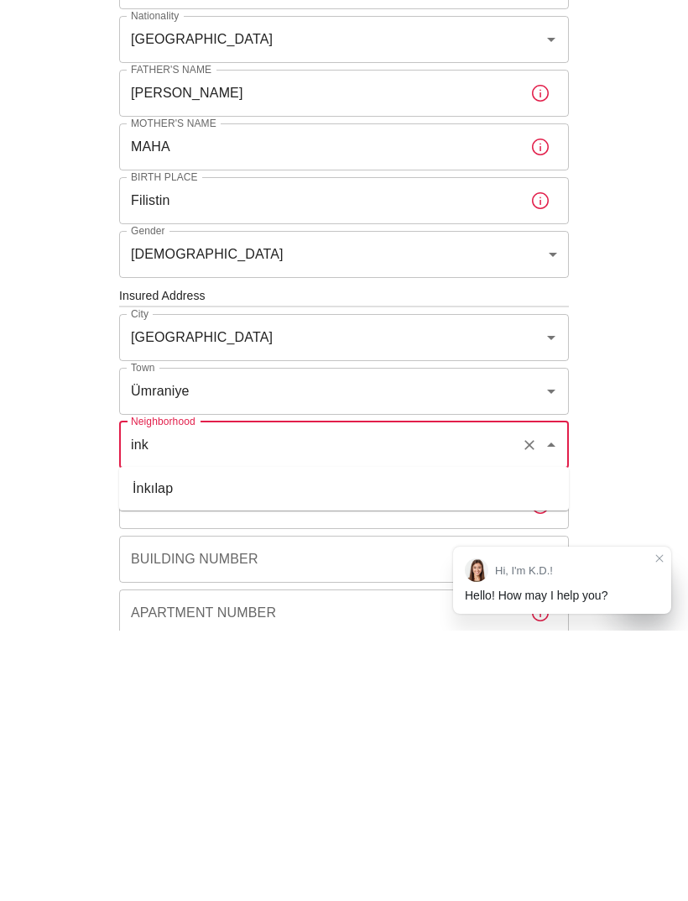
click at [358, 744] on li "İnkılap" at bounding box center [344, 759] width 450 height 30
type input "İnkılap"
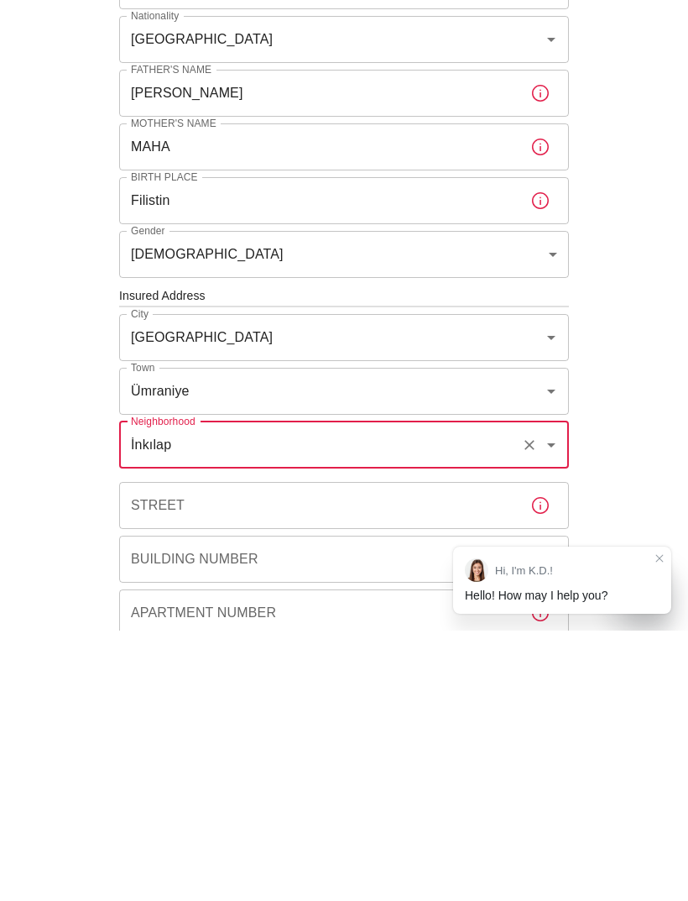
click at [354, 752] on input "Street" at bounding box center [318, 775] width 398 height 47
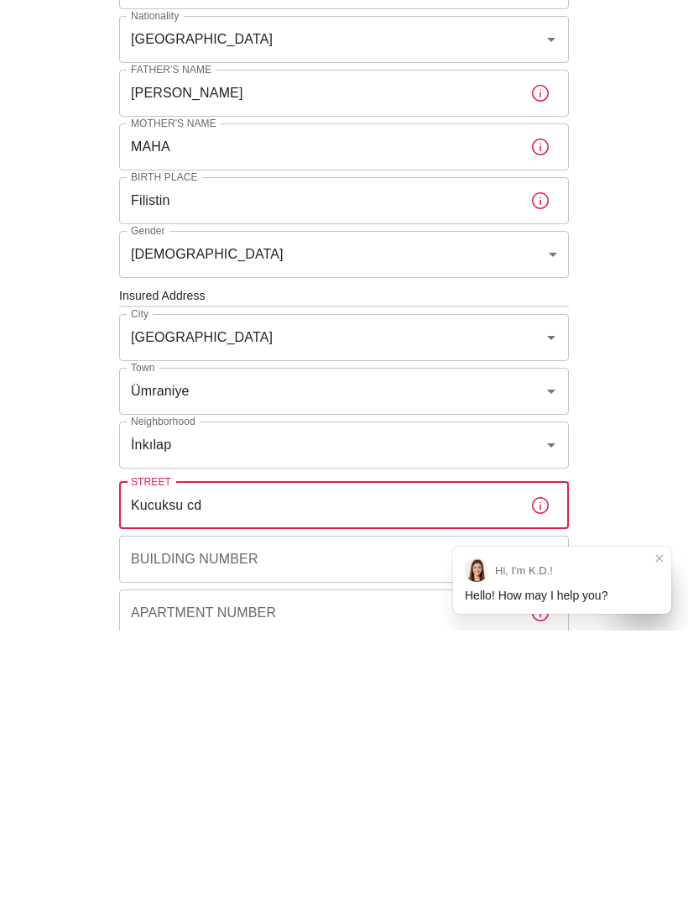
type input "Kucuksu cd"
click at [398, 806] on input "Building Number" at bounding box center [318, 829] width 398 height 47
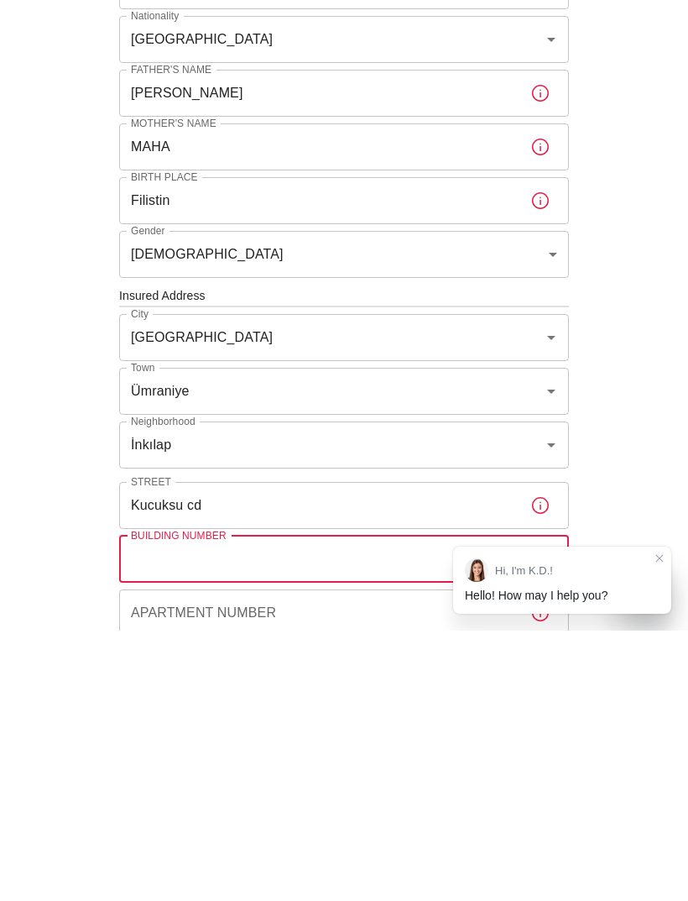
click at [250, 752] on input "Kucuksu cd" at bounding box center [318, 775] width 398 height 47
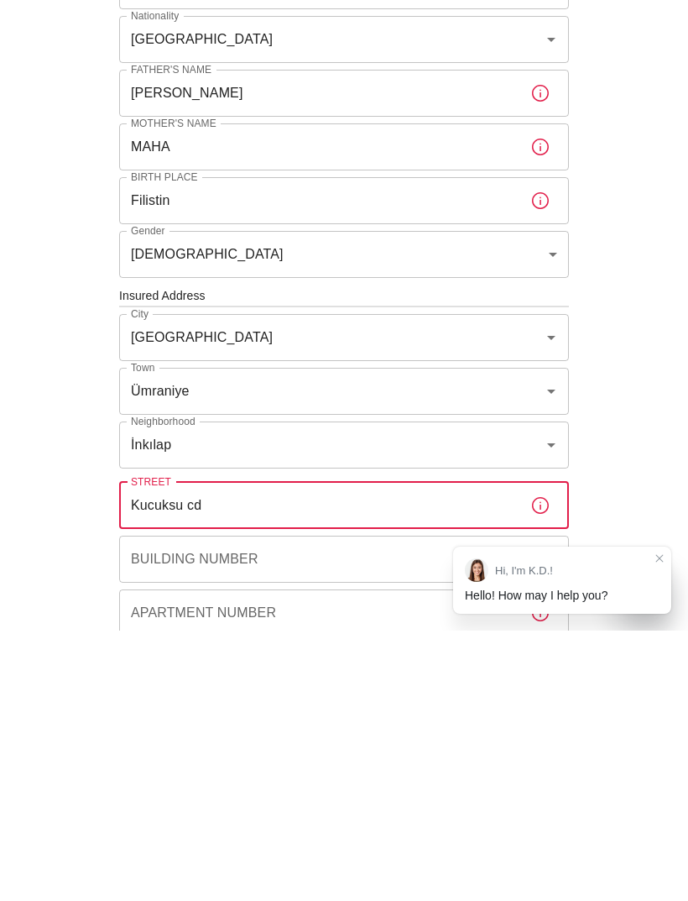
click at [140, 806] on input "Building Number" at bounding box center [318, 829] width 398 height 47
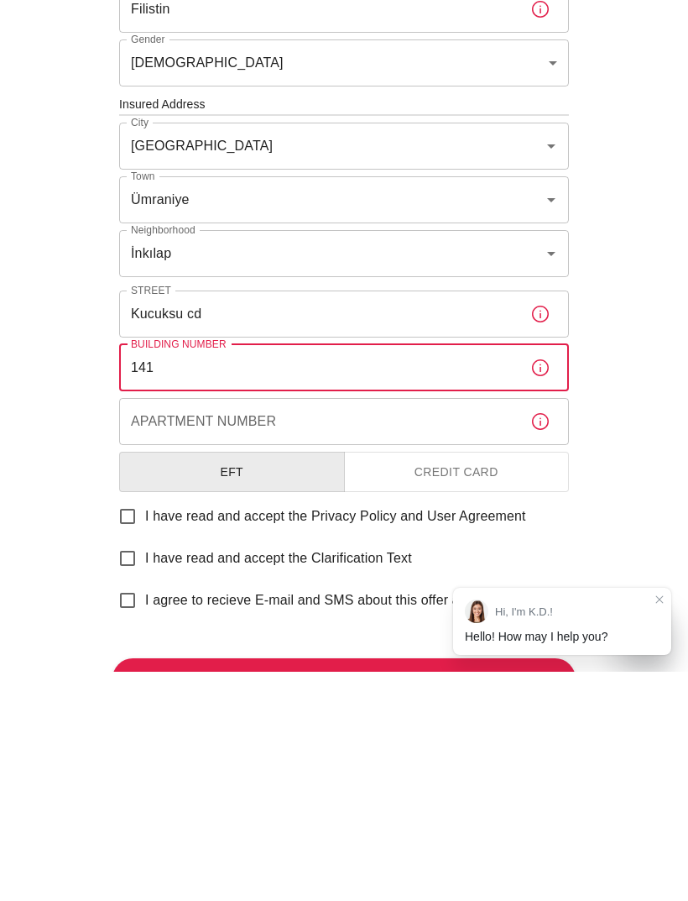
scroll to position [328, 0]
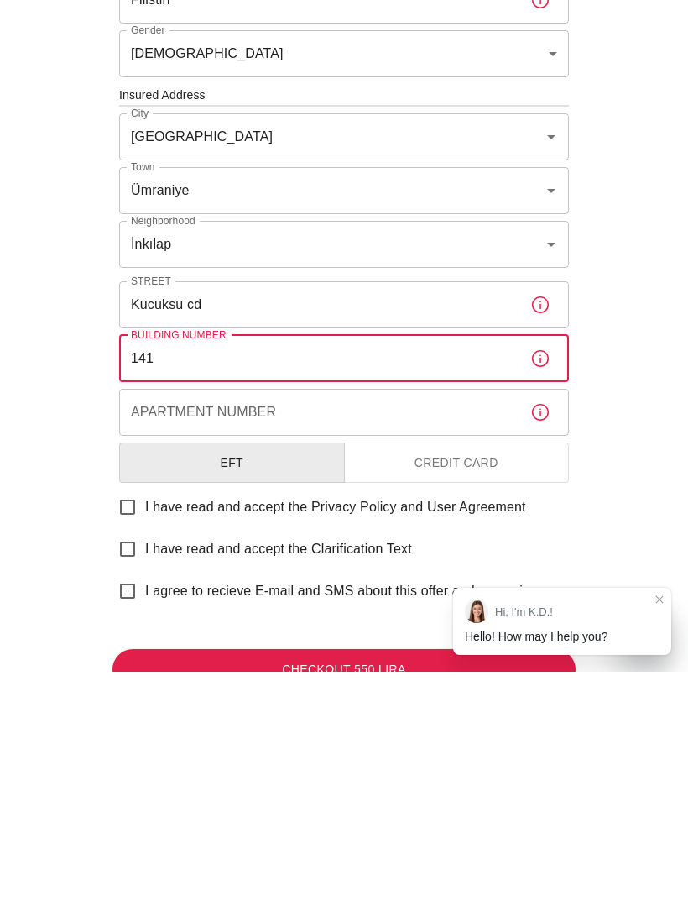
type input "141"
click at [133, 719] on input "I have read and accept the Privacy Policy and User Agreement" at bounding box center [127, 736] width 35 height 35
checkbox input "true"
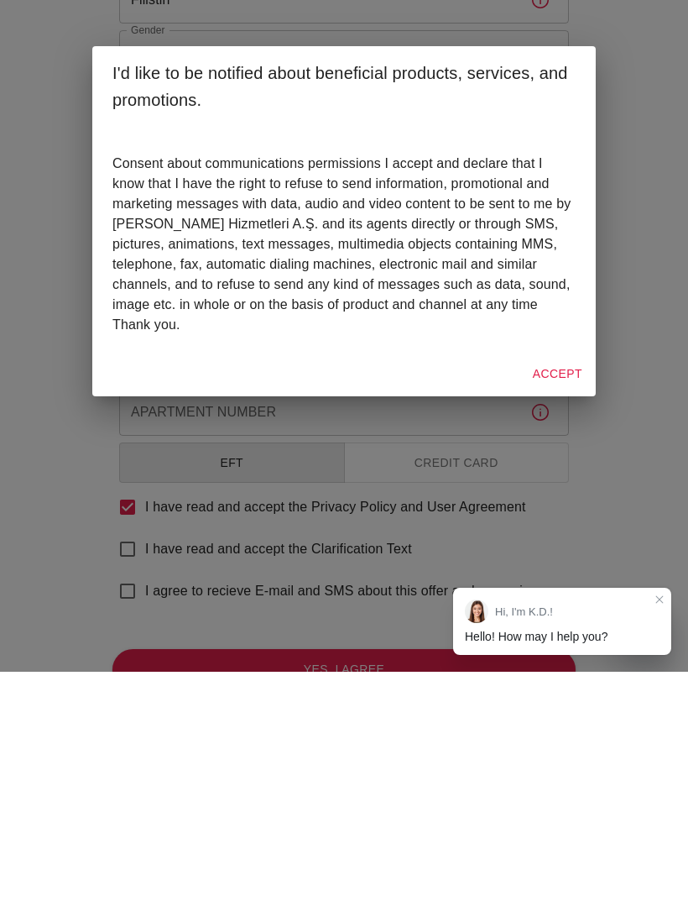
scroll to position [344, 0]
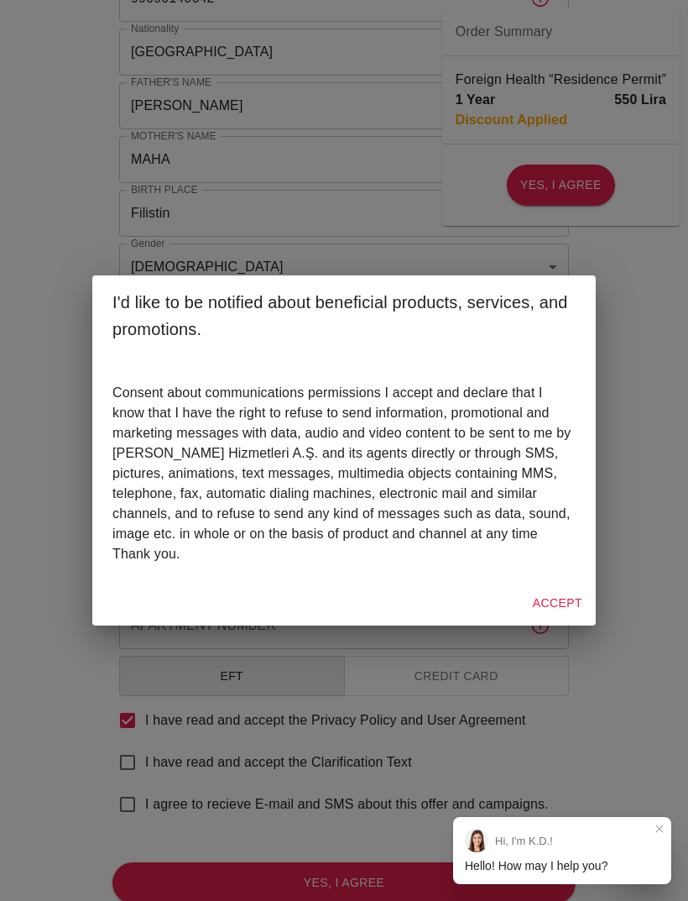
click at [546, 619] on button "Accept" at bounding box center [557, 603] width 63 height 31
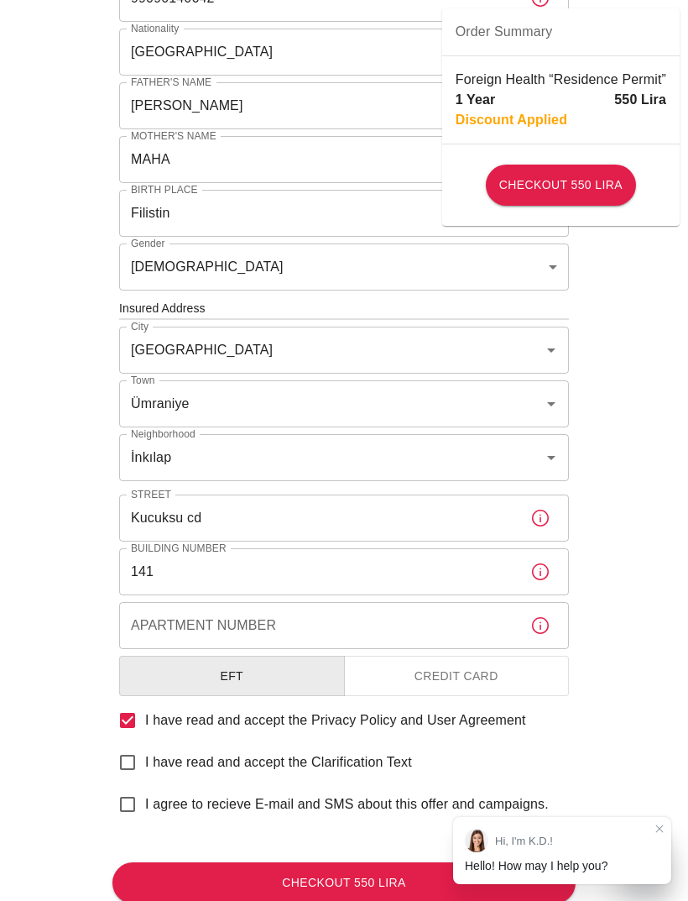
click at [135, 749] on input "I have read and accept the Clarification Text" at bounding box center [127, 762] width 35 height 35
checkbox input "true"
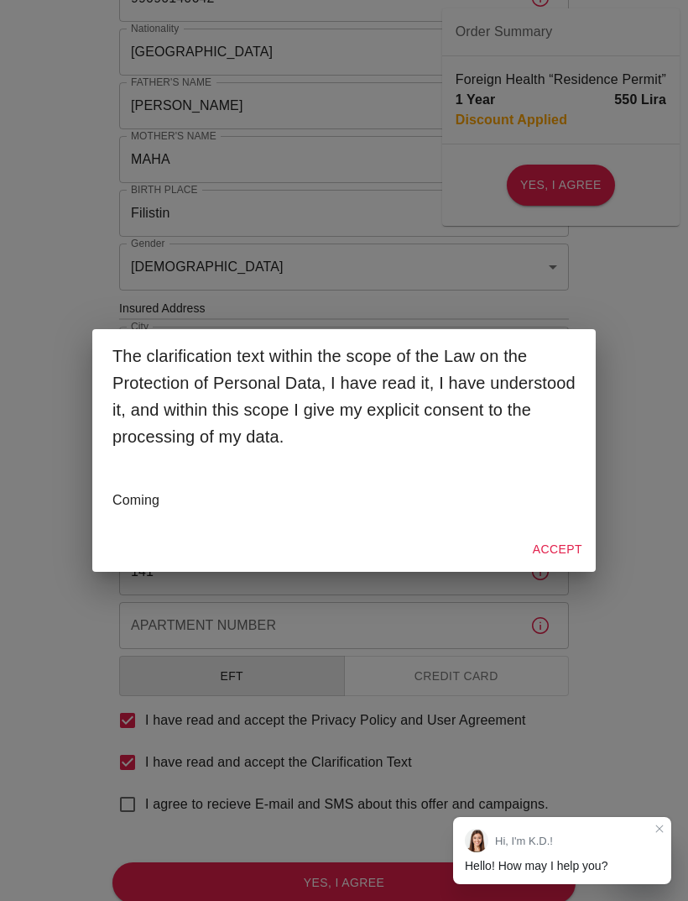
click at [555, 565] on button "Accept" at bounding box center [557, 549] width 63 height 31
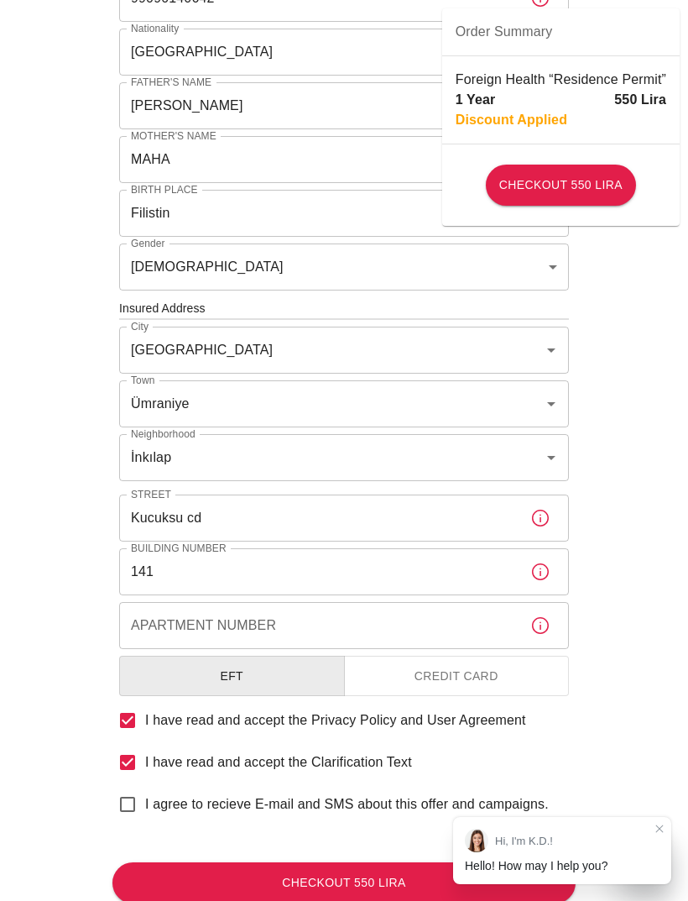
click at [136, 803] on input "I agree to recieve E-mail and SMS about this offer and campaigns." at bounding box center [127, 804] width 35 height 35
checkbox input "true"
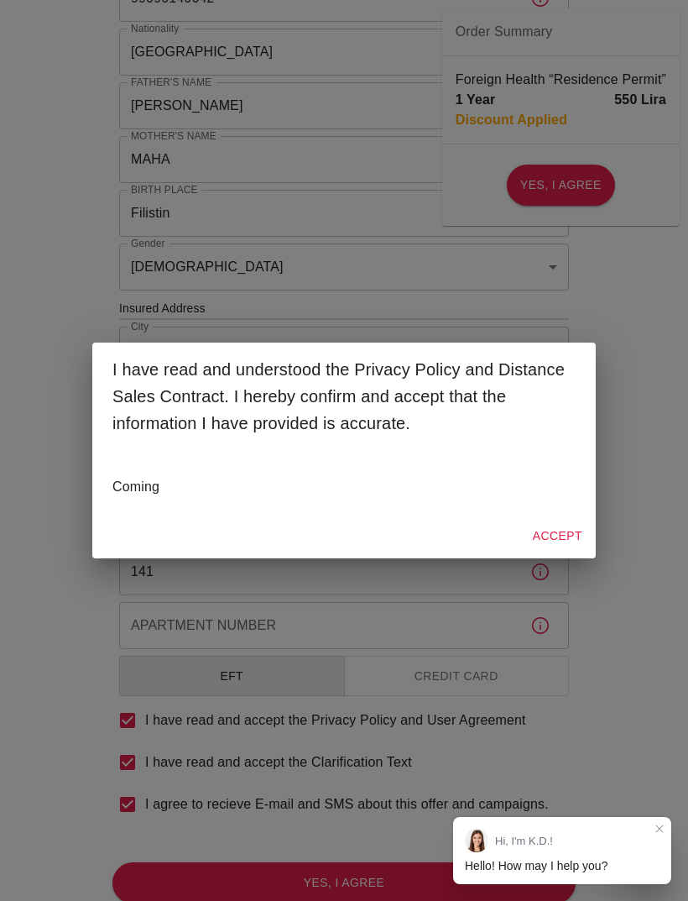
click at [567, 552] on button "Accept" at bounding box center [557, 535] width 63 height 31
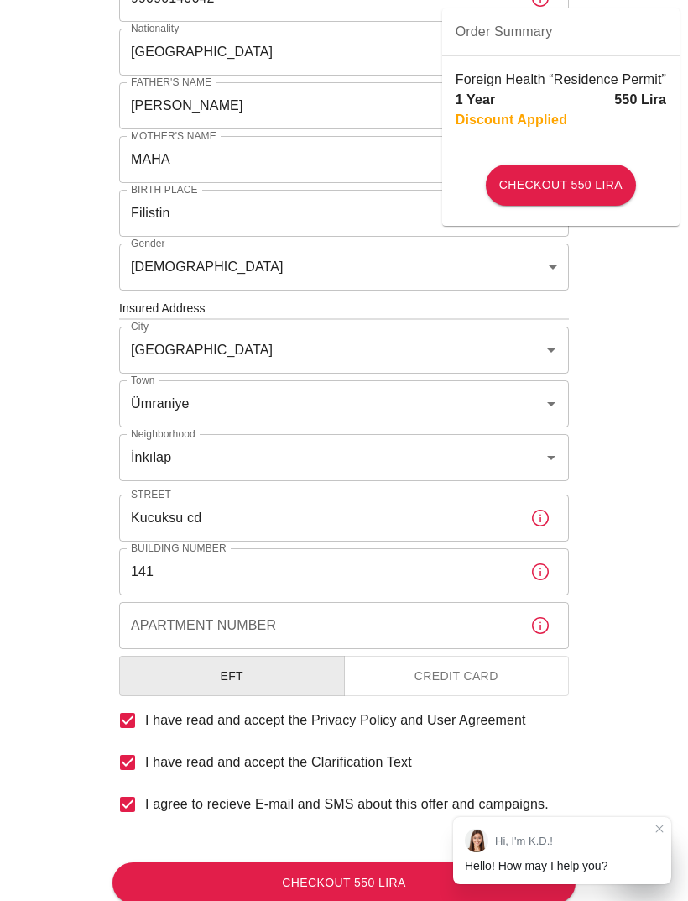
click at [384, 684] on button "Credit Card" at bounding box center [457, 676] width 226 height 41
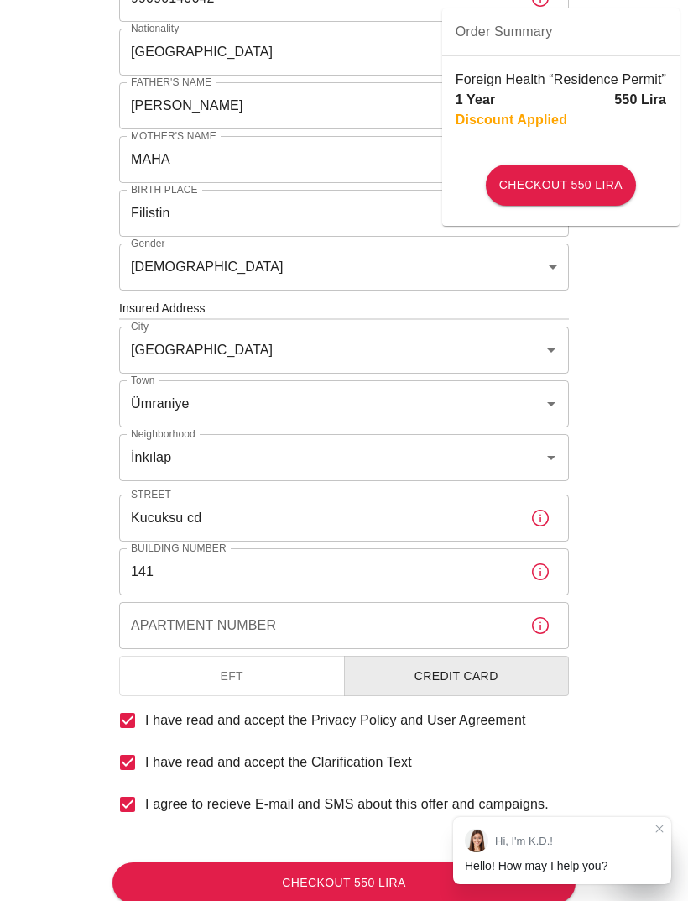
click at [242, 872] on button "Checkout 550 Lira" at bounding box center [343, 882] width 463 height 41
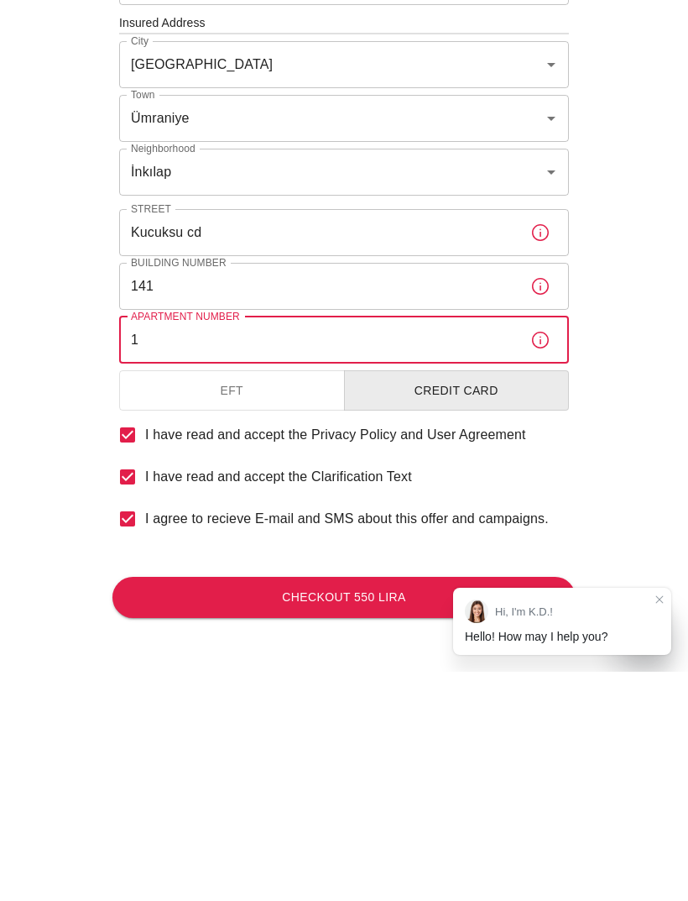
scroll to position [398, 0]
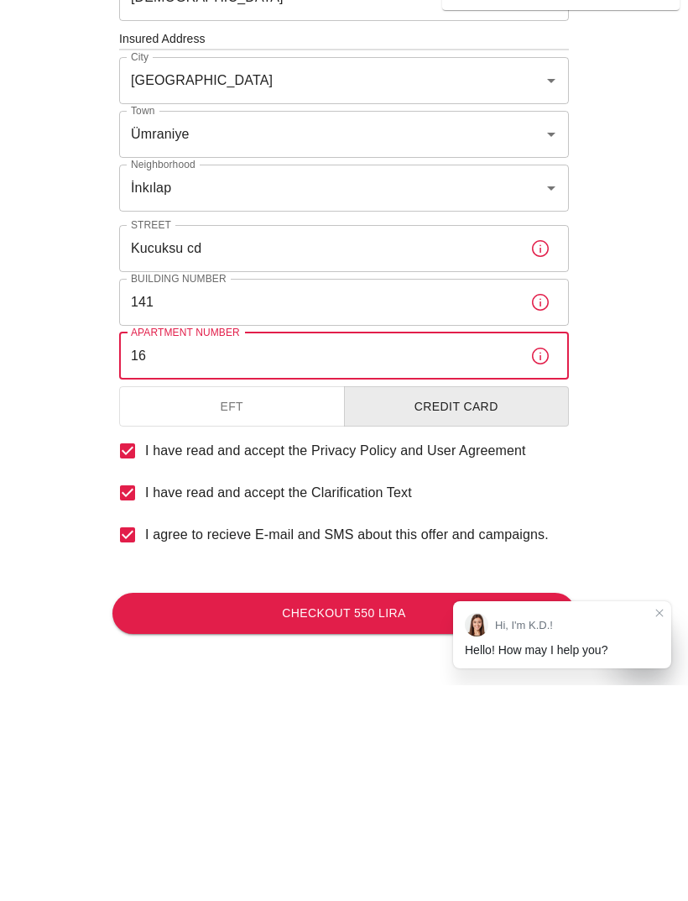
type input "16"
click at [247, 808] on button "Checkout 550 Lira" at bounding box center [343, 828] width 463 height 41
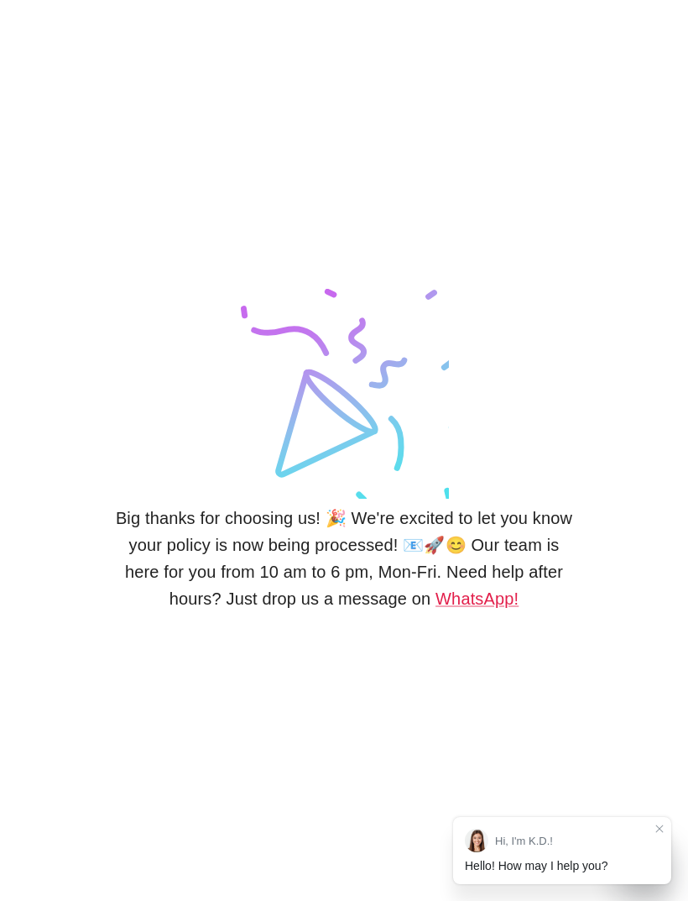
click at [466, 608] on link "WhatsApp!" at bounding box center [477, 598] width 83 height 18
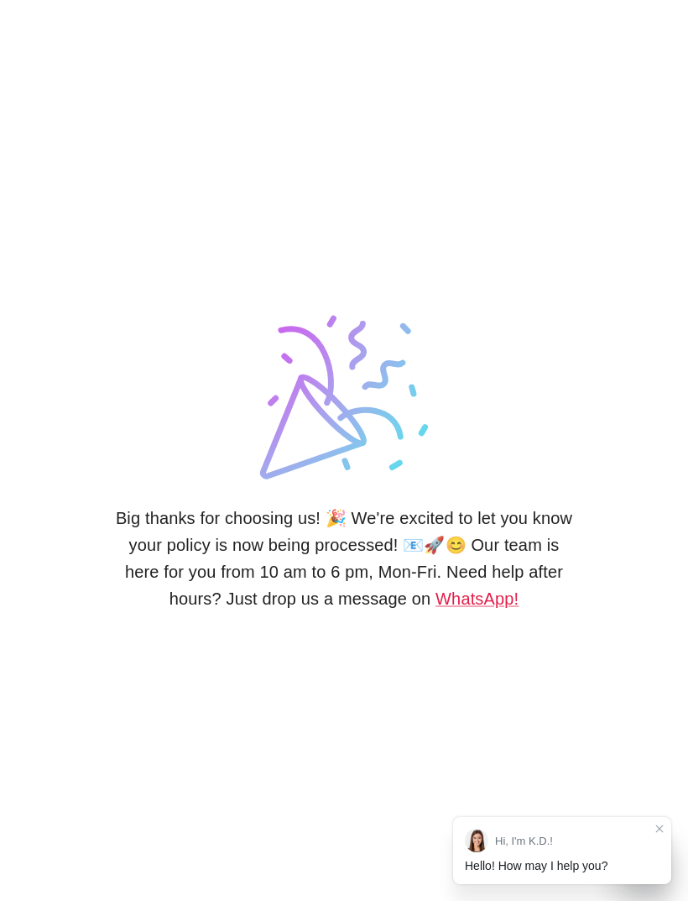
click at [506, 608] on link "WhatsApp!" at bounding box center [477, 598] width 83 height 18
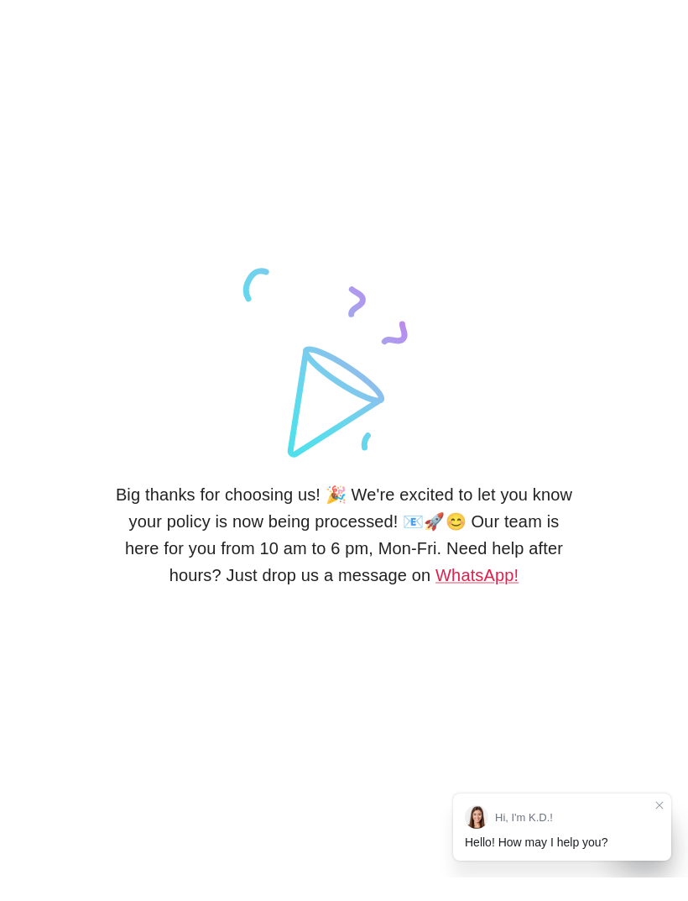
scroll to position [55, 0]
